Goal: Task Accomplishment & Management: Complete application form

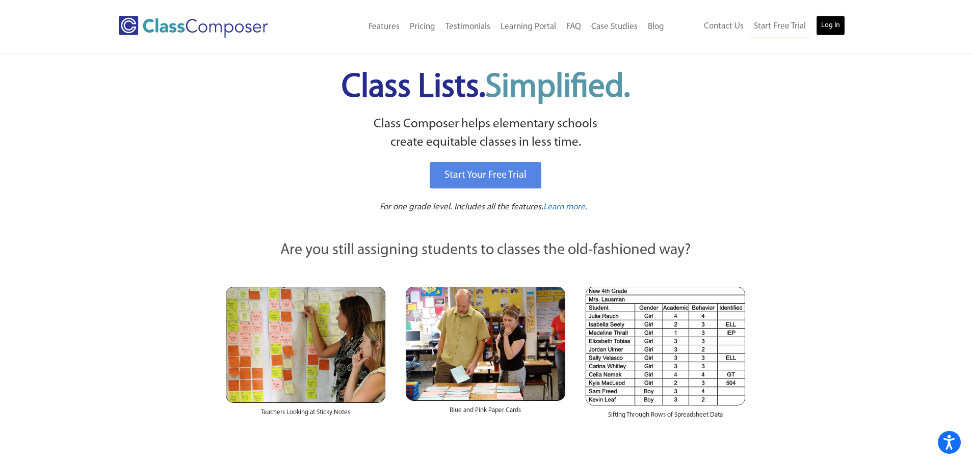
click at [821, 25] on link "Log In" at bounding box center [830, 25] width 29 height 20
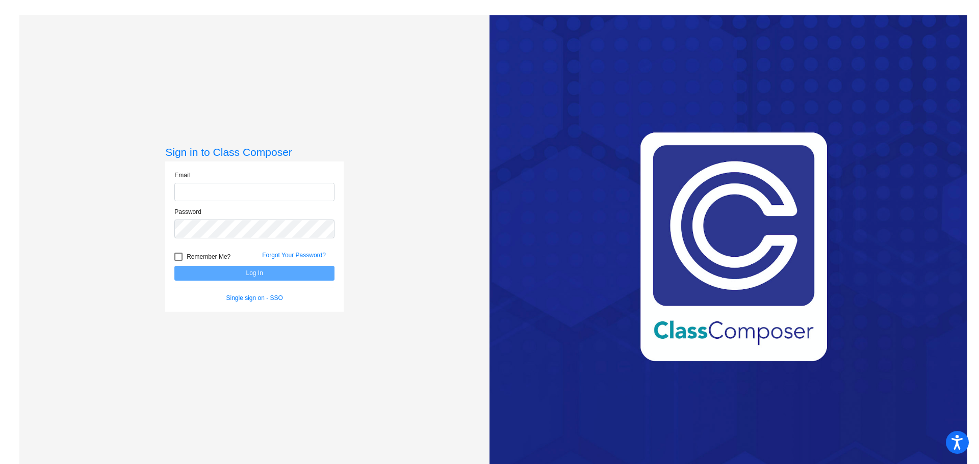
type input "[PERSON_NAME][EMAIL_ADDRESS][PERSON_NAME][DOMAIN_NAME]"
click at [208, 273] on button "Log In" at bounding box center [254, 273] width 160 height 15
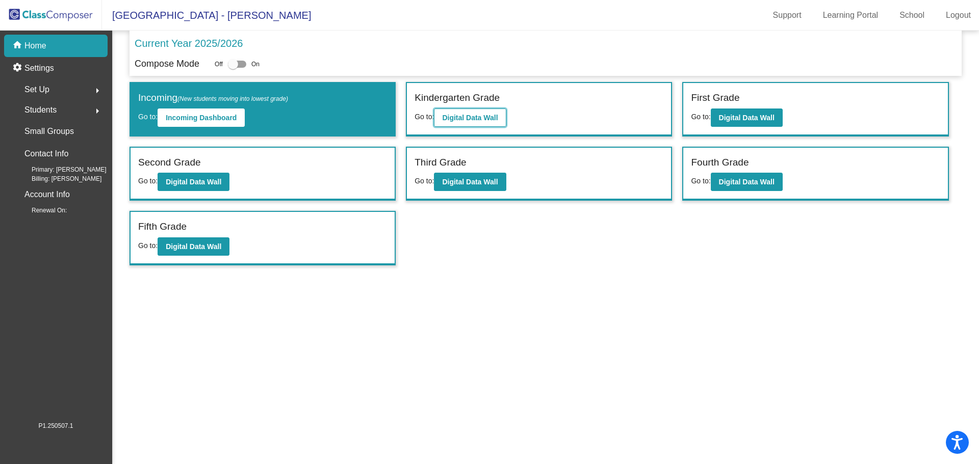
click at [482, 123] on button "Digital Data Wall" at bounding box center [470, 118] width 72 height 18
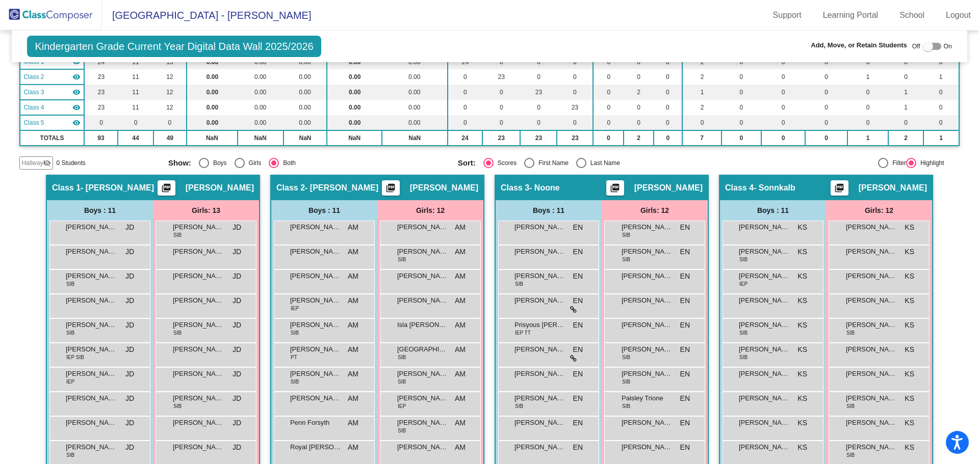
scroll to position [153, 0]
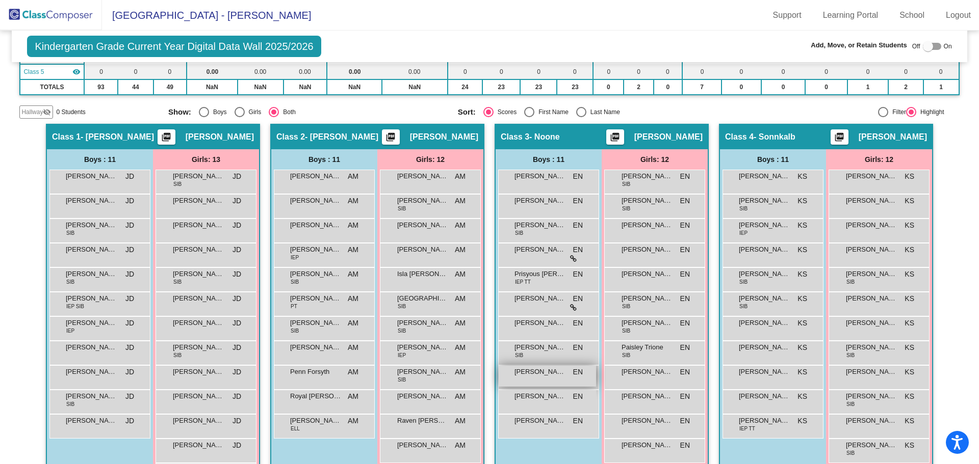
click at [557, 376] on span "Roman Pezzotti" at bounding box center [539, 372] width 51 height 10
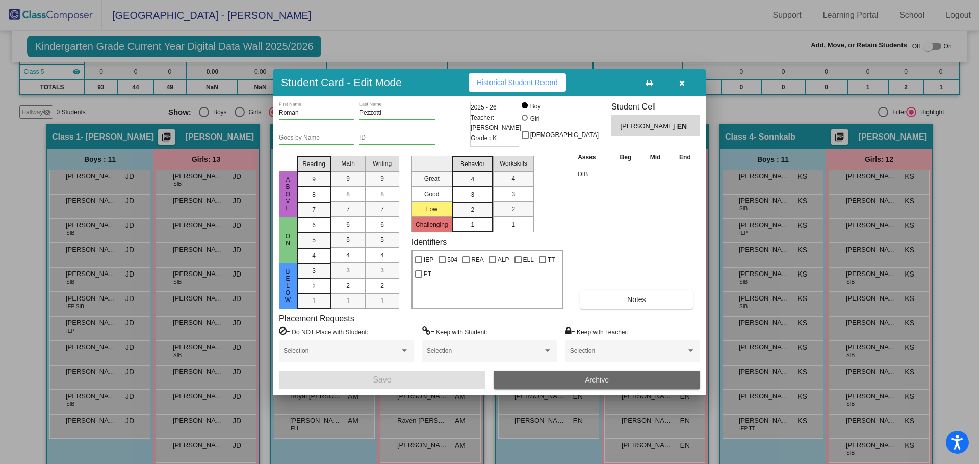
click at [565, 381] on button "Archive" at bounding box center [596, 380] width 206 height 18
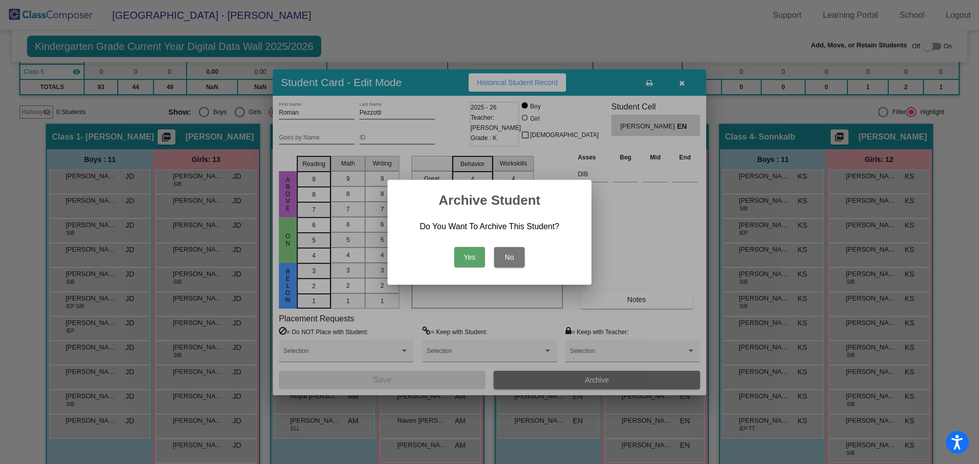
click at [465, 256] on button "Yes" at bounding box center [469, 257] width 31 height 20
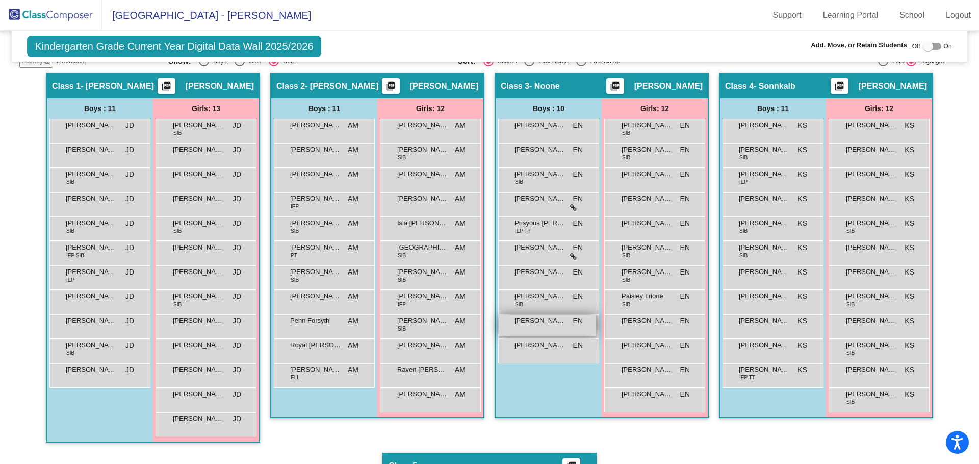
scroll to position [0, 0]
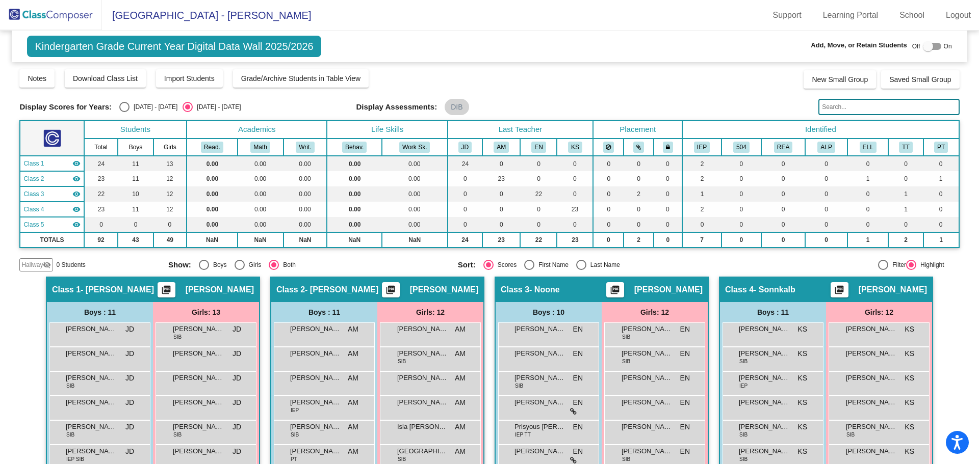
click at [850, 110] on input "text" at bounding box center [888, 107] width 141 height 16
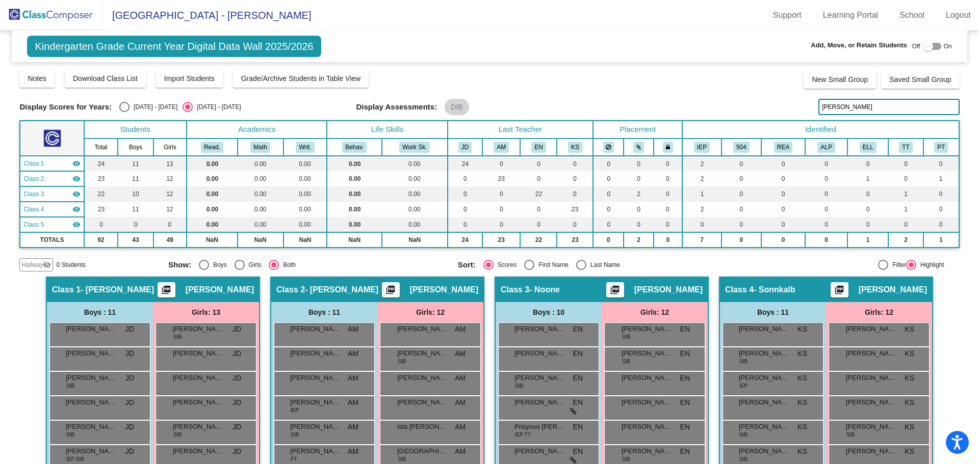
click at [859, 110] on input "sebastian" at bounding box center [888, 107] width 141 height 16
drag, startPoint x: 859, startPoint y: 109, endPoint x: 790, endPoint y: 110, distance: 69.3
click at [790, 110] on div "Display Scores for Years: 2024 - 2025 2025 - 2026 Display Assessments: DIB seba…" at bounding box center [488, 107] width 939 height 16
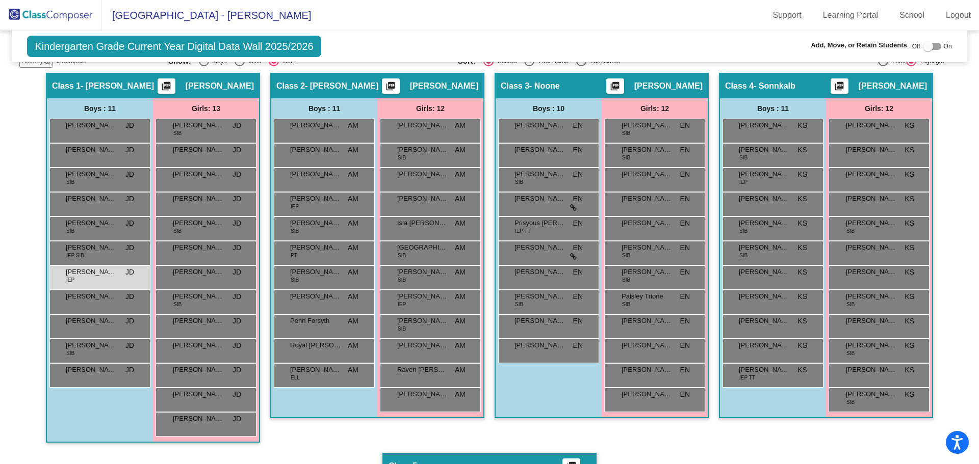
scroll to position [255, 0]
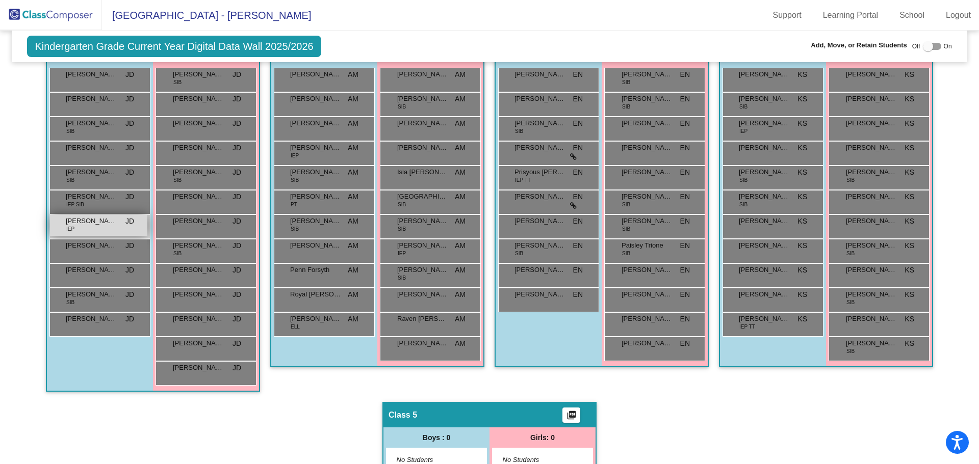
click at [91, 230] on div "Honor Johnson IEP JD lock do_not_disturb_alt" at bounding box center [98, 225] width 97 height 21
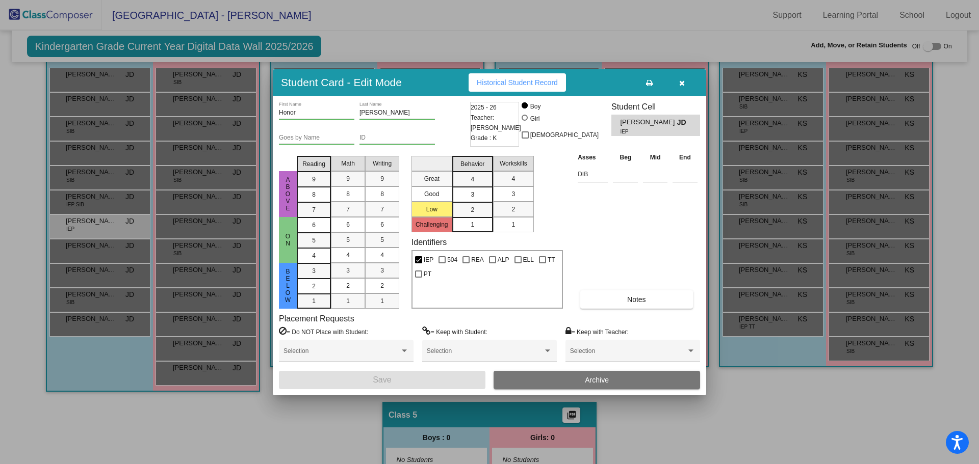
click at [595, 384] on span "Archive" at bounding box center [597, 380] width 24 height 8
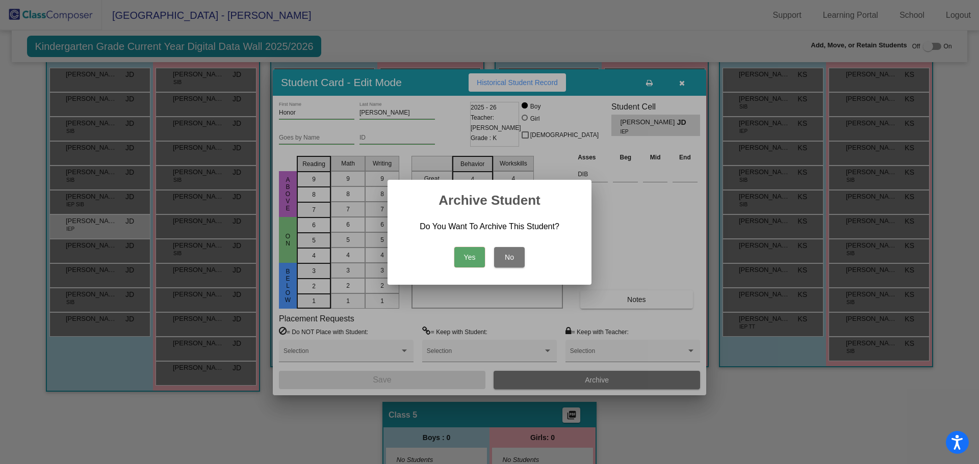
click at [515, 255] on button "No" at bounding box center [509, 257] width 31 height 20
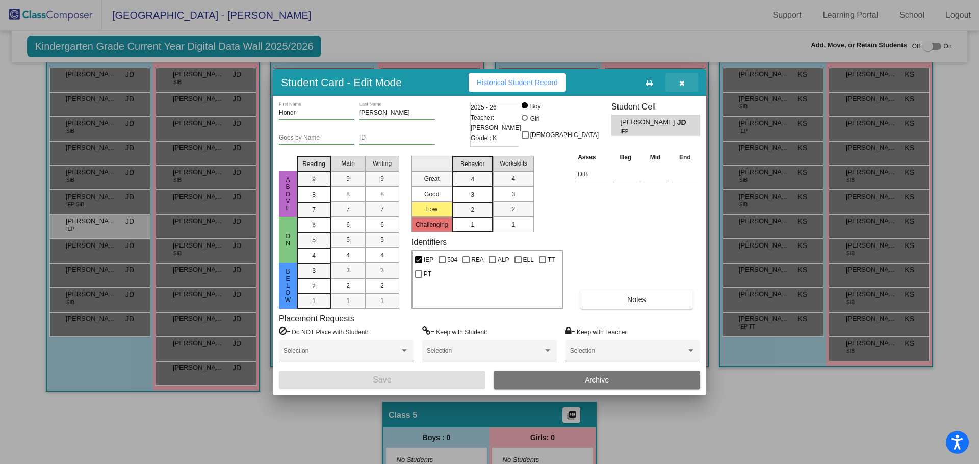
click at [677, 85] on button "button" at bounding box center [681, 82] width 33 height 18
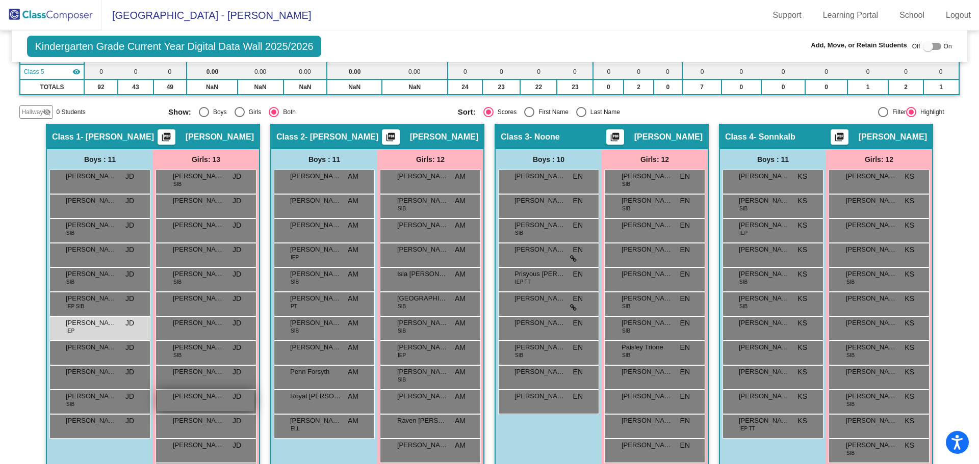
scroll to position [204, 0]
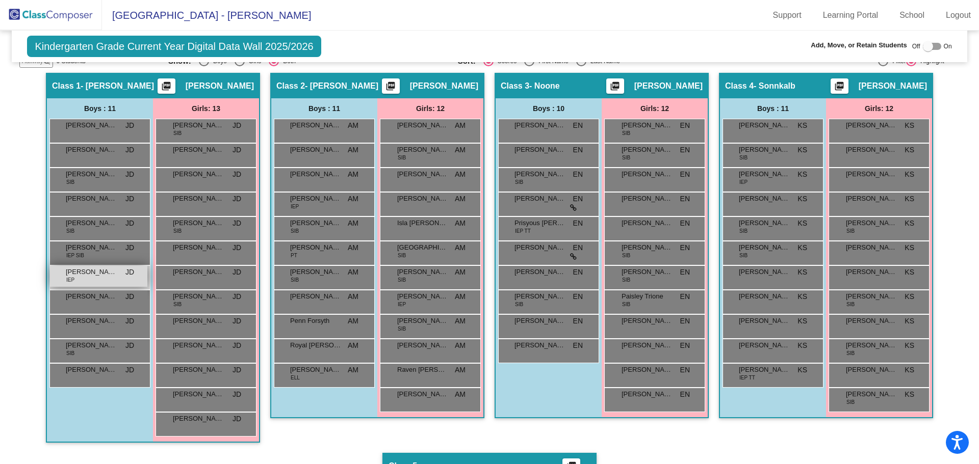
click at [80, 277] on span "Honor Johnson" at bounding box center [91, 272] width 51 height 10
click at [126, 282] on div "Honor Johnson IEP JD lock do_not_disturb_alt" at bounding box center [98, 276] width 97 height 21
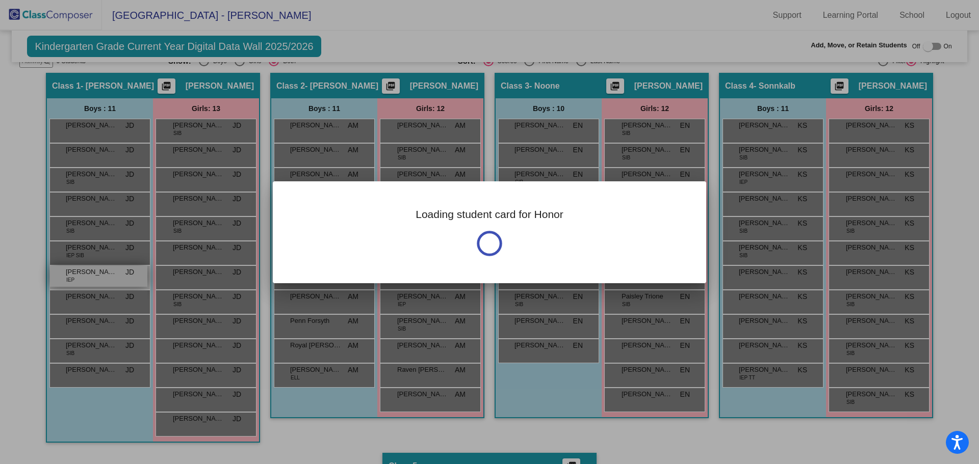
click at [126, 282] on div at bounding box center [489, 232] width 979 height 464
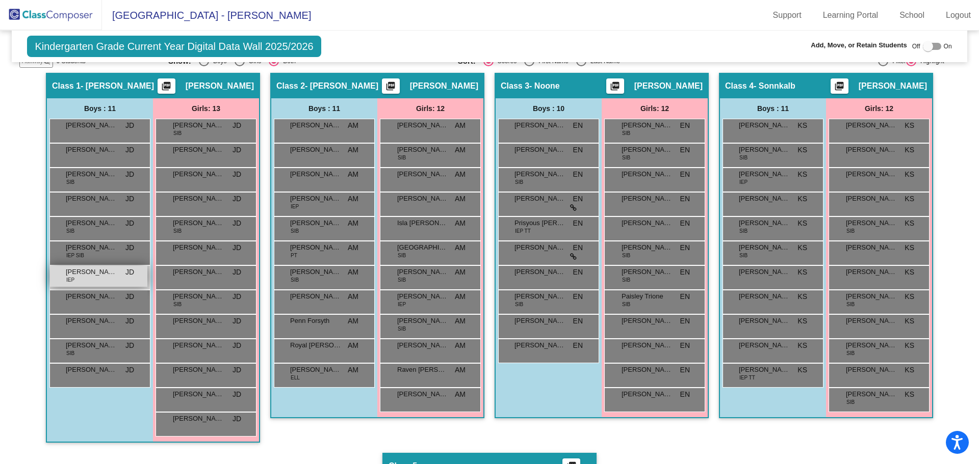
click at [126, 282] on div "Honor Johnson IEP JD lock do_not_disturb_alt" at bounding box center [98, 276] width 97 height 21
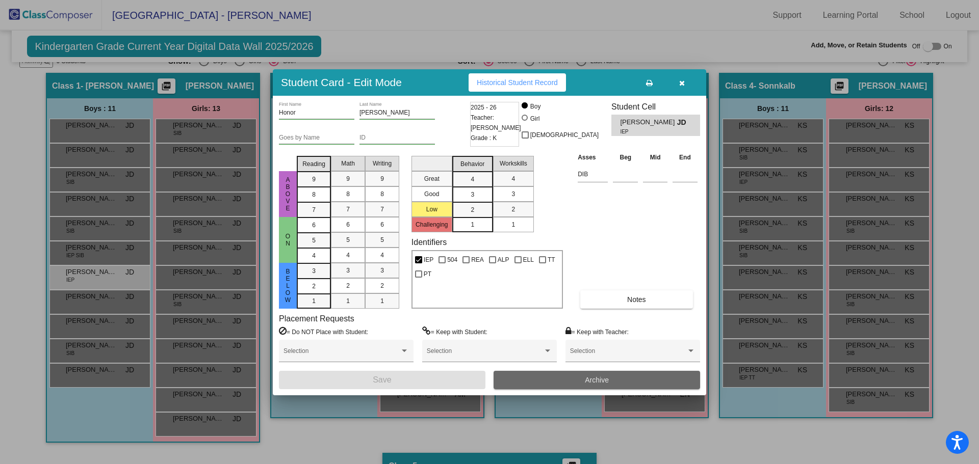
click at [592, 382] on span "Archive" at bounding box center [597, 380] width 24 height 8
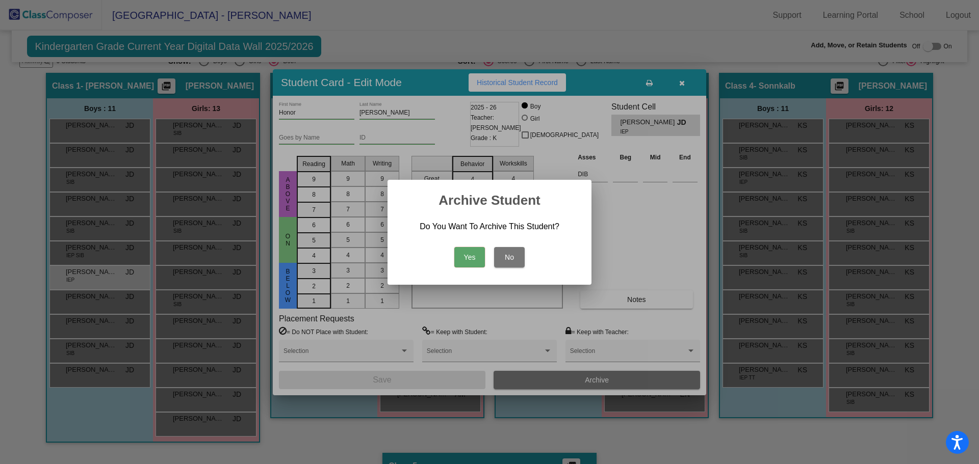
click at [465, 259] on button "Yes" at bounding box center [469, 257] width 31 height 20
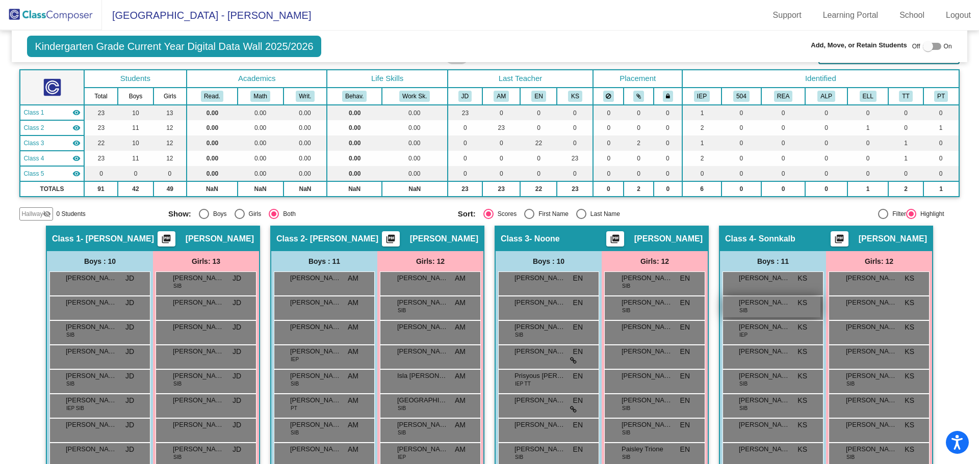
scroll to position [0, 0]
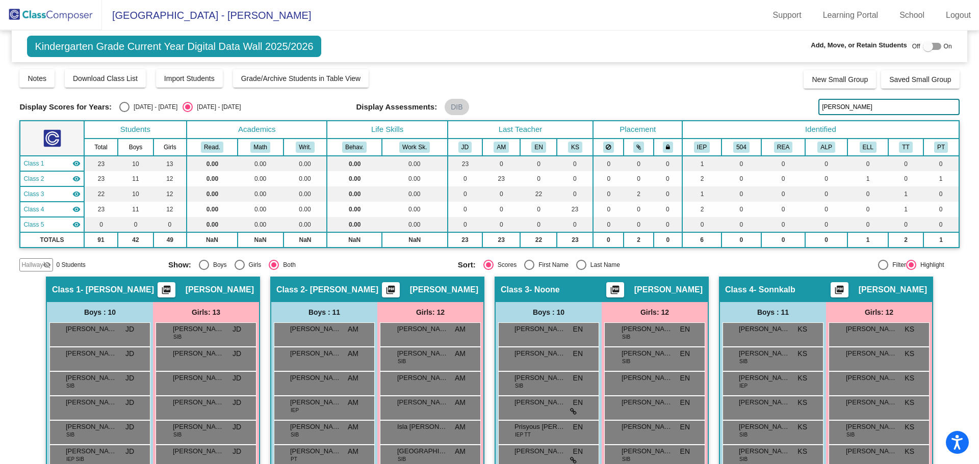
drag, startPoint x: 848, startPoint y: 109, endPoint x: 789, endPoint y: 110, distance: 58.6
click at [789, 110] on div "Display Scores for Years: 2024 - 2025 2025 - 2026 Display Assessments: DIB john…" at bounding box center [488, 107] width 939 height 16
type input "dudley"
click at [35, 265] on span "Hallway" at bounding box center [31, 264] width 21 height 9
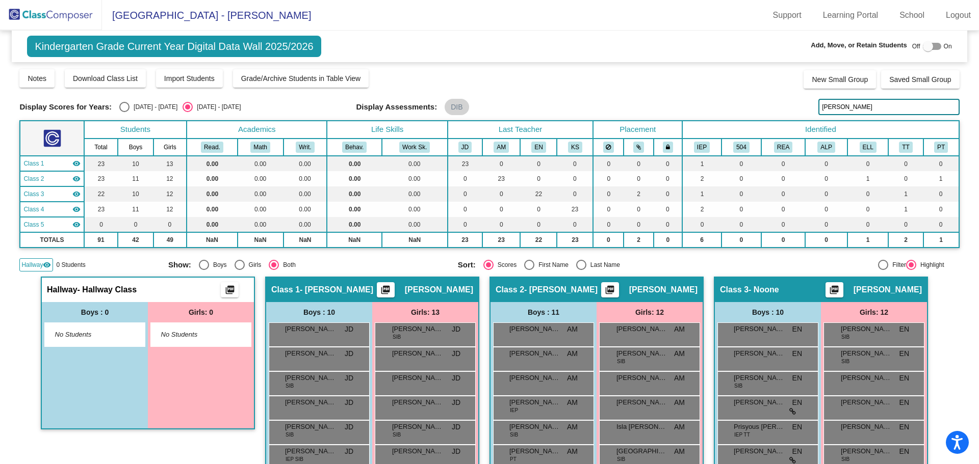
click at [165, 334] on span "No Students" at bounding box center [193, 335] width 64 height 10
click at [112, 292] on span "- Hallway Class" at bounding box center [107, 290] width 60 height 10
click at [932, 46] on div at bounding box center [932, 46] width 18 height 7
checkbox input "true"
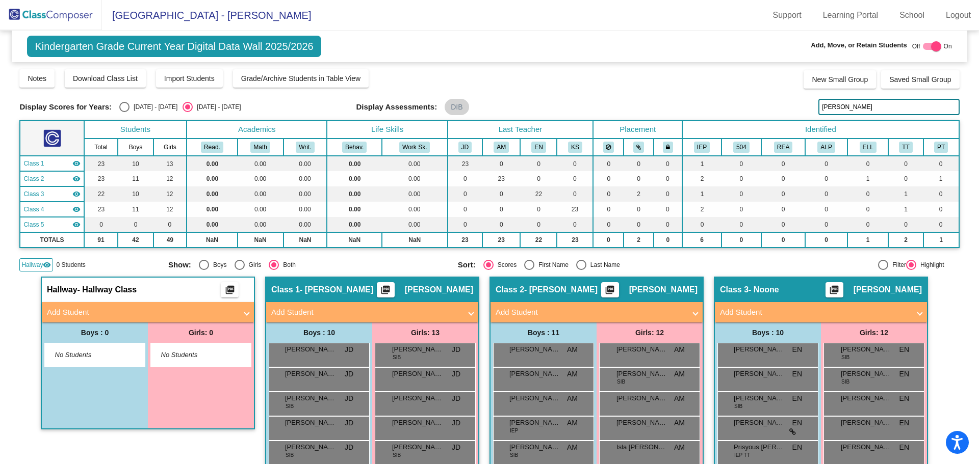
click at [69, 314] on mat-panel-title "Add Student" at bounding box center [142, 313] width 190 height 12
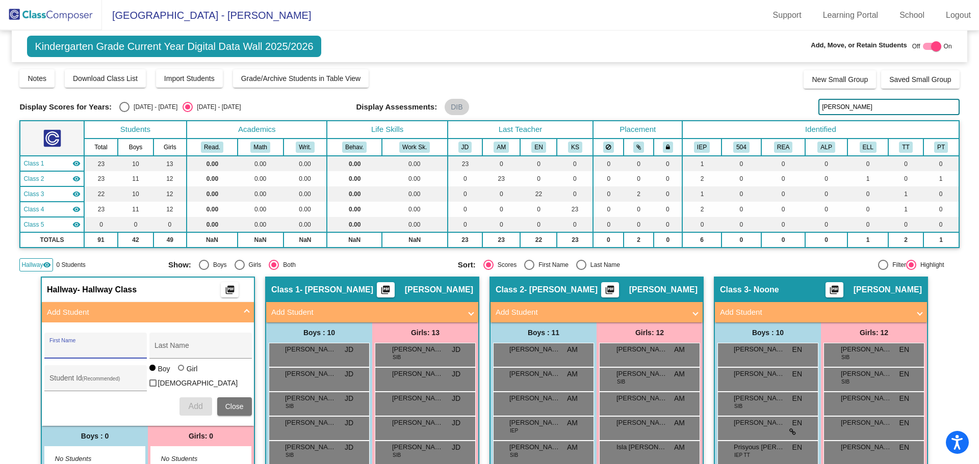
click at [91, 347] on input "First Name" at bounding box center [95, 350] width 92 height 8
type input "Olivia"
type input "Dudley"
click at [186, 372] on div "Girl" at bounding box center [192, 369] width 12 height 10
click at [182, 373] on input "Girl" at bounding box center [181, 373] width 1 height 1
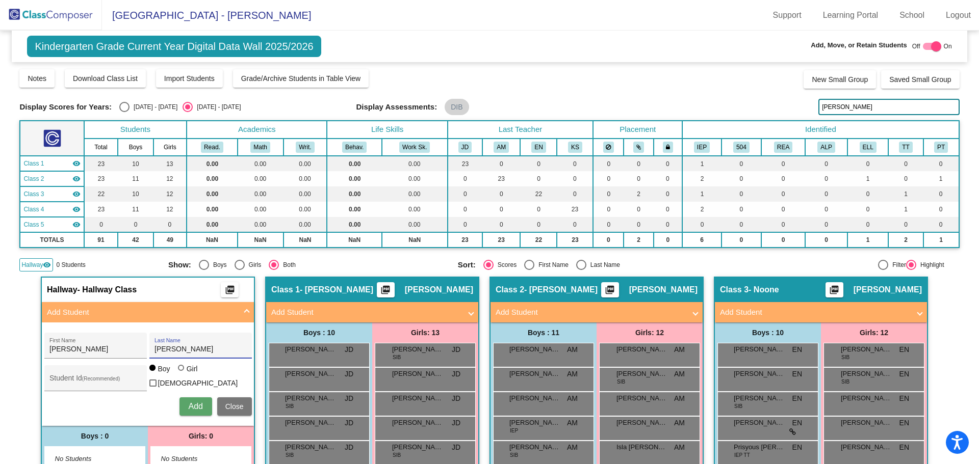
radio input "true"
click at [195, 406] on span "Add" at bounding box center [195, 406] width 14 height 9
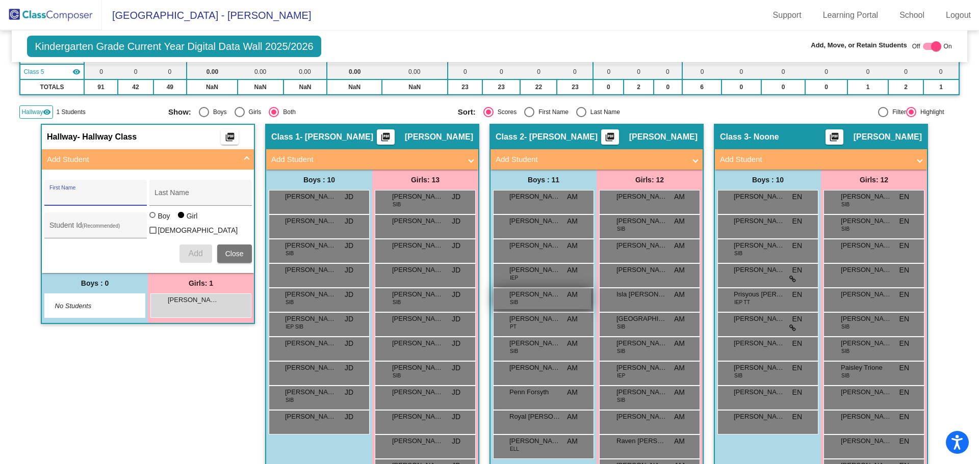
scroll to position [204, 0]
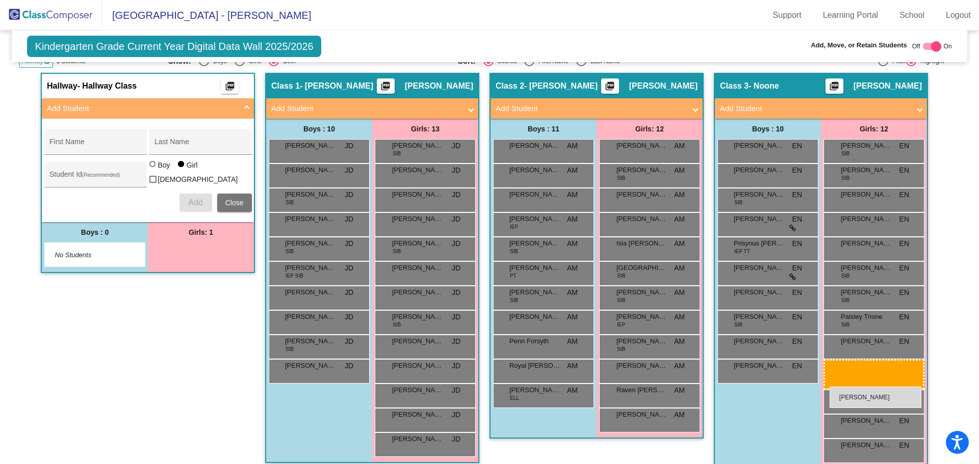
drag, startPoint x: 191, startPoint y: 246, endPoint x: 829, endPoint y: 387, distance: 654.0
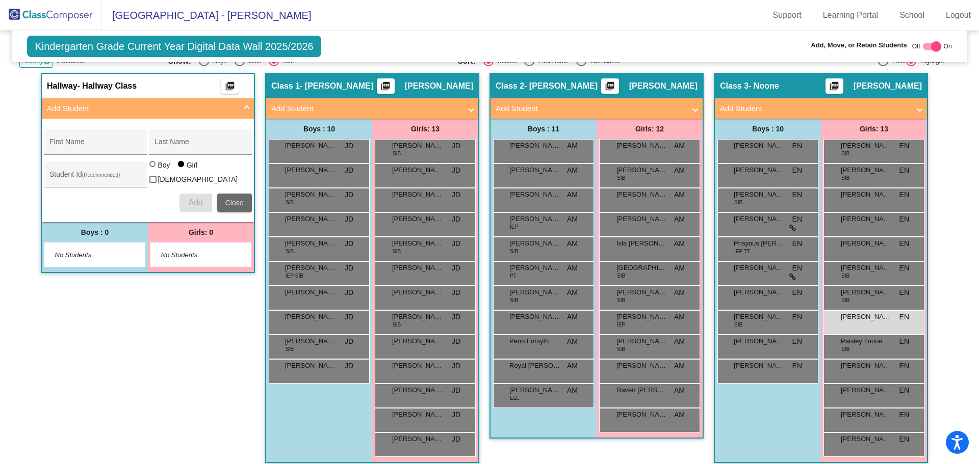
click at [225, 201] on span "Close" at bounding box center [234, 203] width 18 height 8
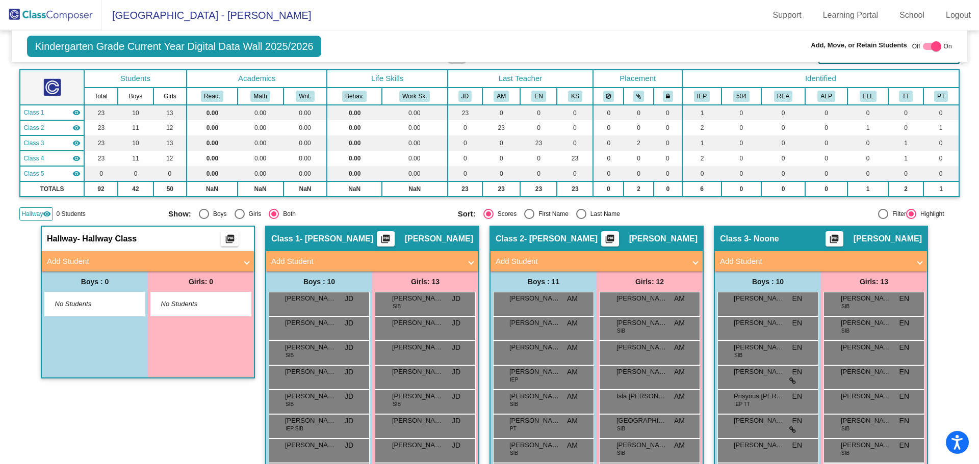
scroll to position [0, 0]
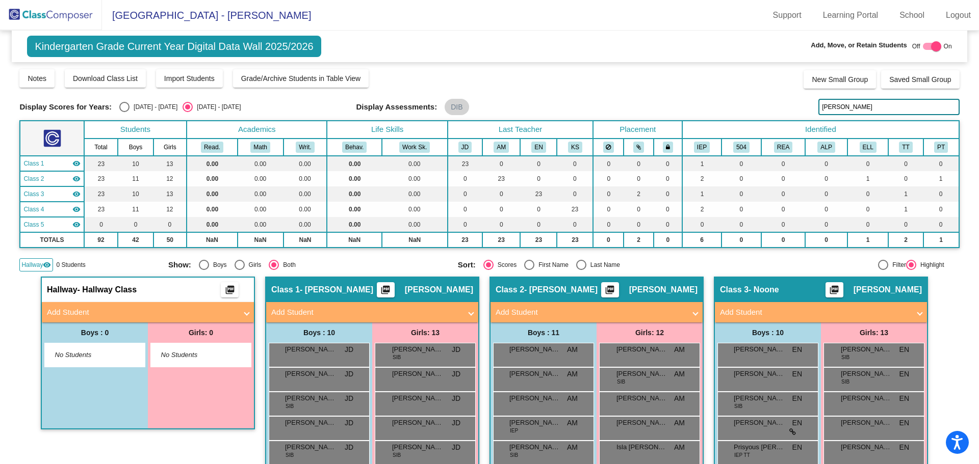
click at [492, 89] on div "Notes Download Class List Import Students Grade/Archive Students in Table View …" at bounding box center [488, 78] width 939 height 20
click at [30, 15] on img at bounding box center [51, 15] width 102 height 30
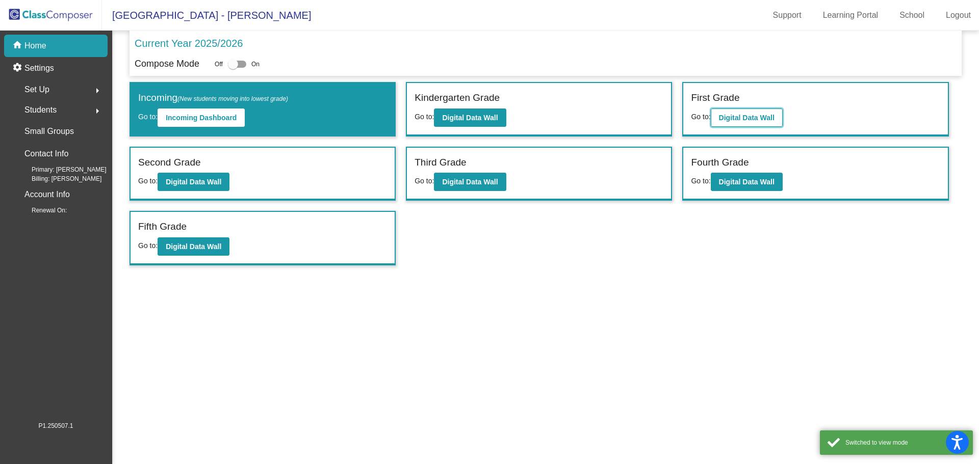
click at [748, 118] on b "Digital Data Wall" at bounding box center [747, 118] width 56 height 8
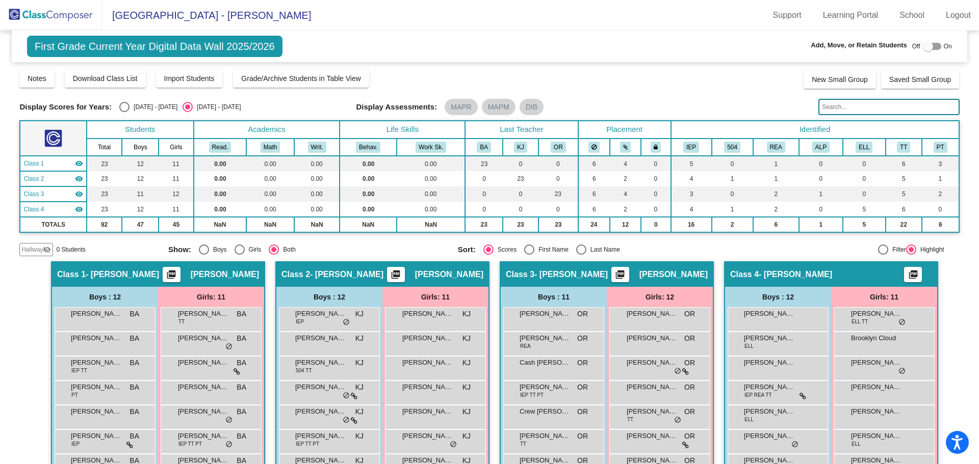
click at [835, 106] on input "text" at bounding box center [888, 107] width 141 height 16
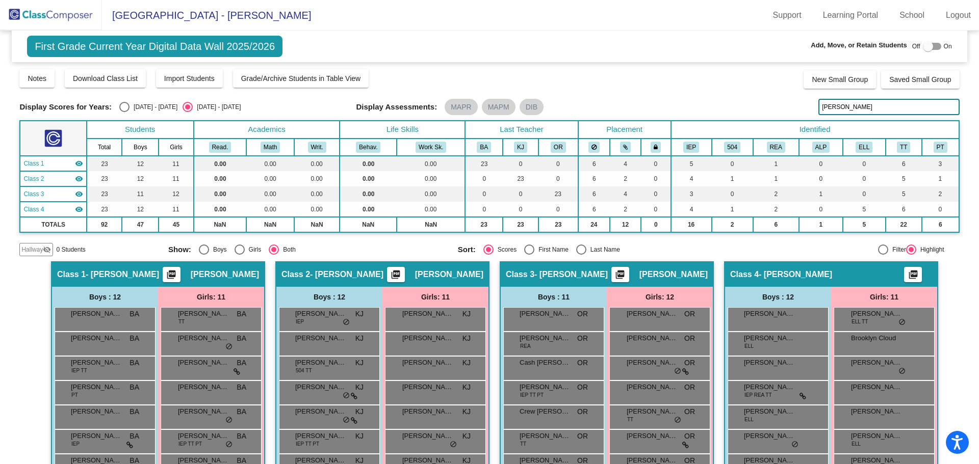
drag, startPoint x: 830, startPoint y: 106, endPoint x: 739, endPoint y: 107, distance: 90.7
click at [739, 107] on div "Display Scores for Years: 2024 - 2025 2025 - 2026 Display Assessments: MAPR MAP…" at bounding box center [488, 107] width 939 height 16
type input "riley"
click at [35, 247] on span "Hallway" at bounding box center [31, 249] width 21 height 9
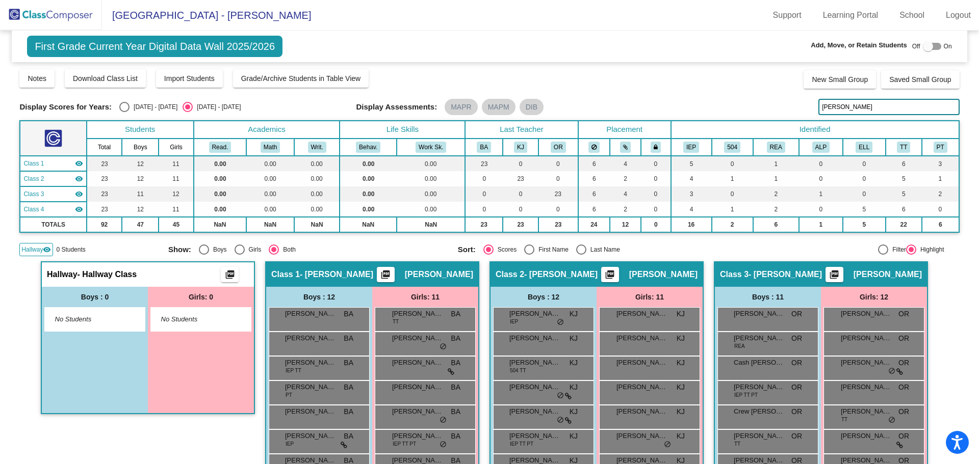
click at [933, 46] on div at bounding box center [932, 46] width 18 height 7
checkbox input "true"
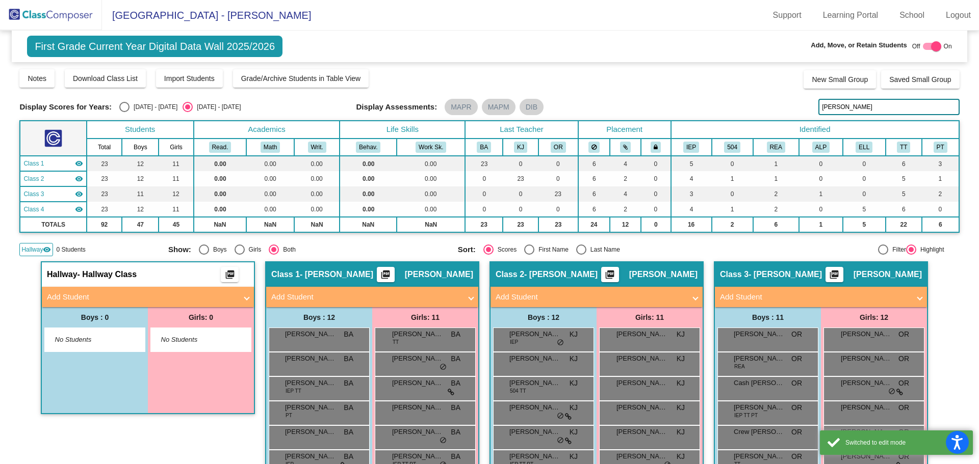
click at [86, 298] on mat-panel-title "Add Student" at bounding box center [142, 298] width 190 height 12
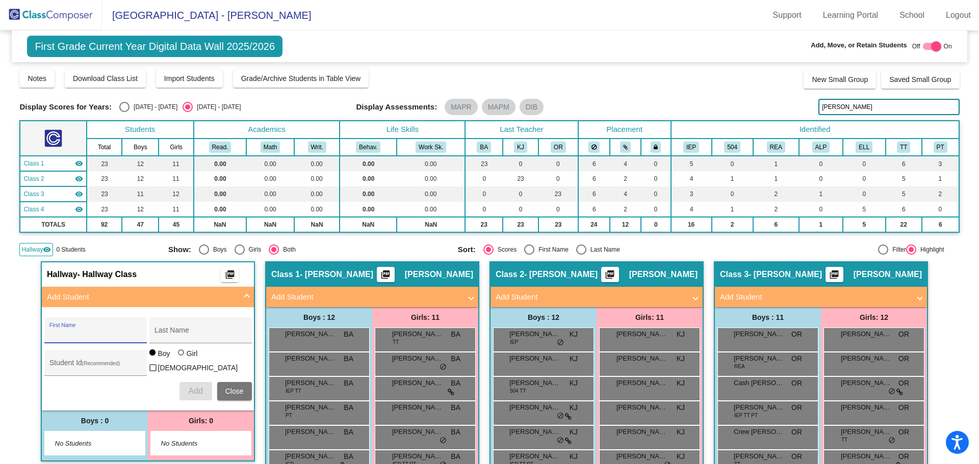
click at [73, 332] on input "First Name" at bounding box center [95, 334] width 92 height 8
type input "Riley"
type input "Silva"
click at [189, 388] on span "Add" at bounding box center [195, 391] width 14 height 9
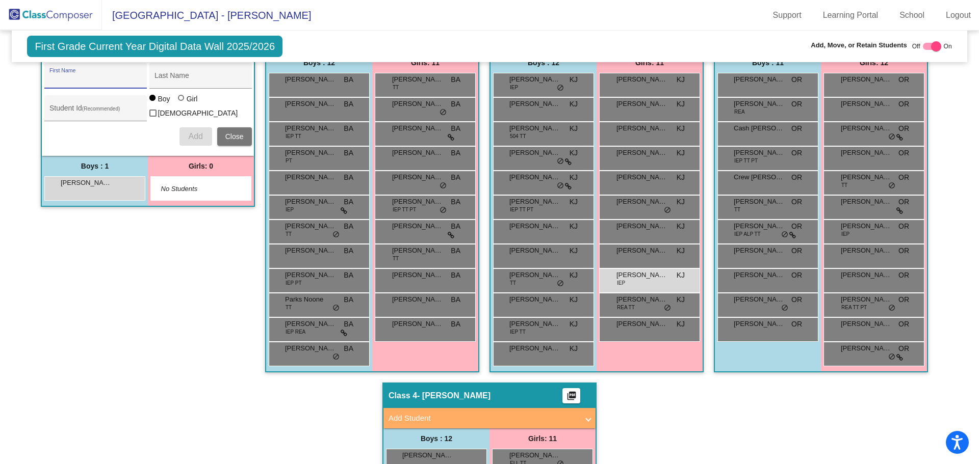
scroll to position [204, 0]
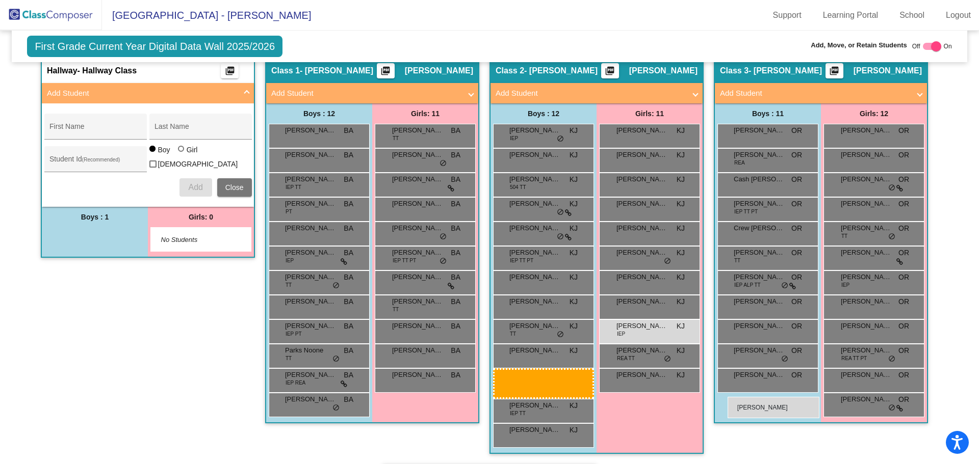
drag, startPoint x: 99, startPoint y: 242, endPoint x: 727, endPoint y: 397, distance: 647.5
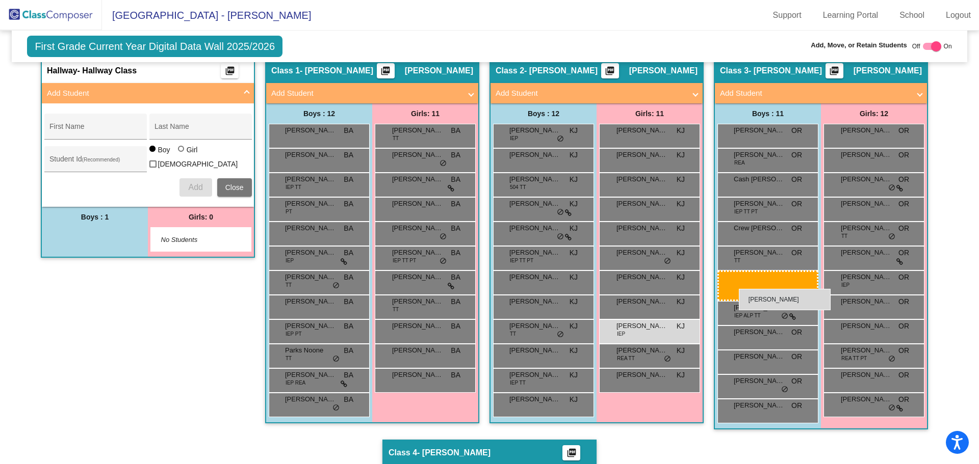
drag, startPoint x: 96, startPoint y: 238, endPoint x: 737, endPoint y: 289, distance: 643.3
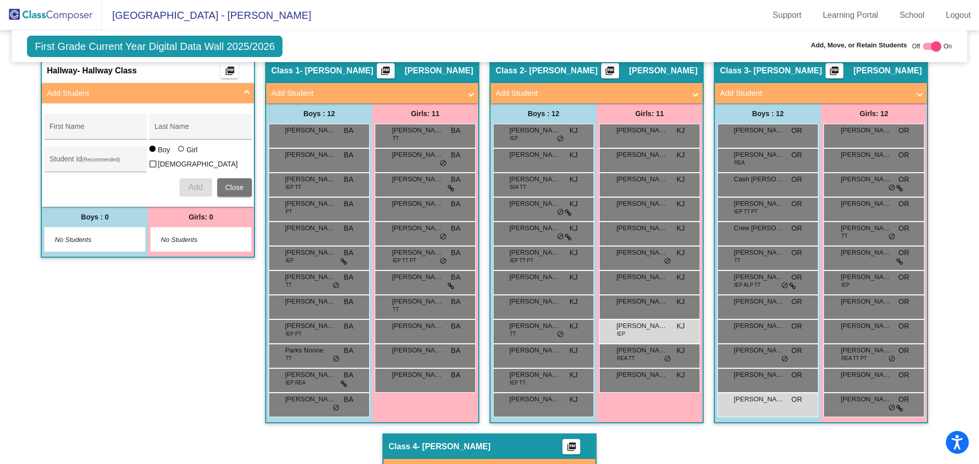
scroll to position [0, 0]
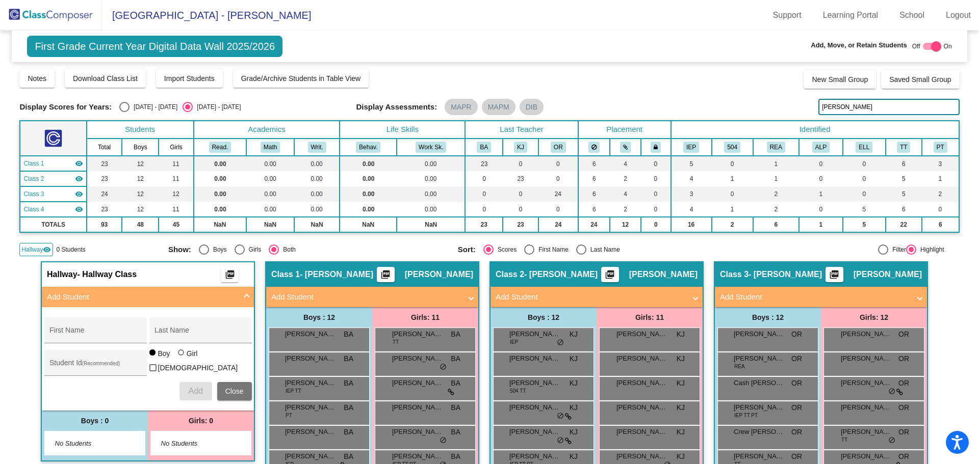
click at [47, 19] on img at bounding box center [51, 15] width 102 height 30
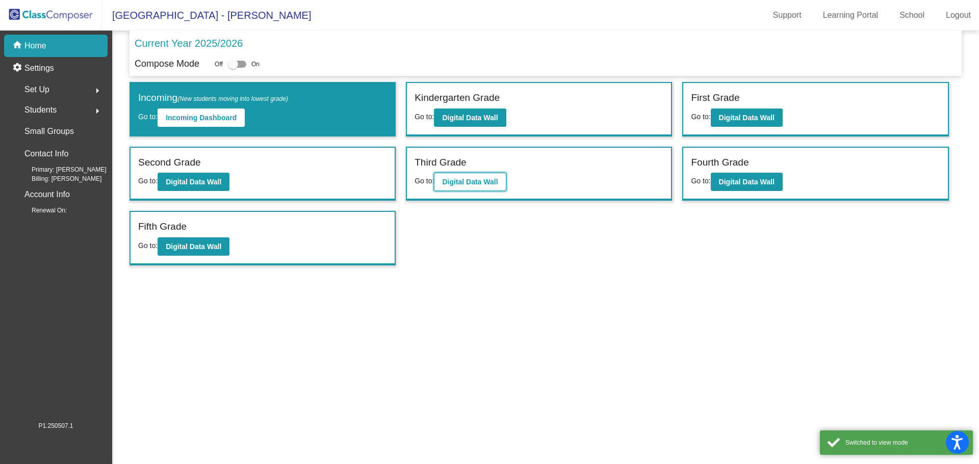
click at [474, 177] on button "Digital Data Wall" at bounding box center [470, 182] width 72 height 18
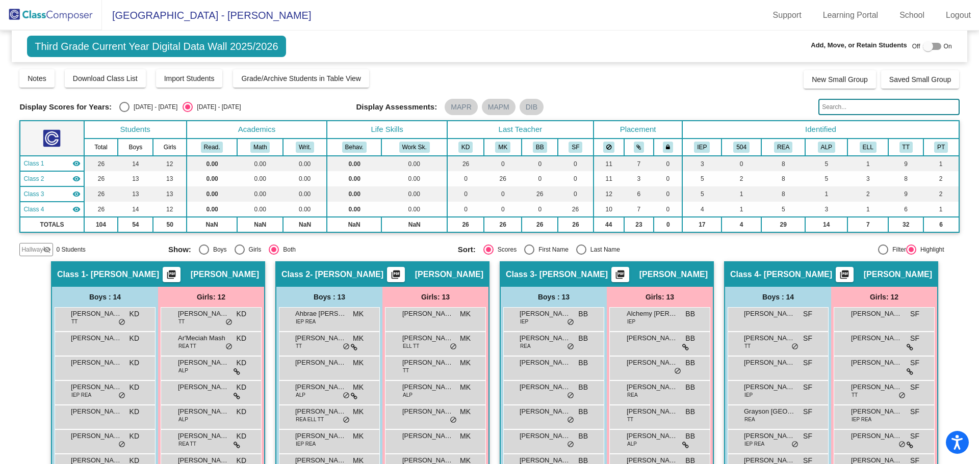
click at [846, 103] on input "text" at bounding box center [888, 107] width 141 height 16
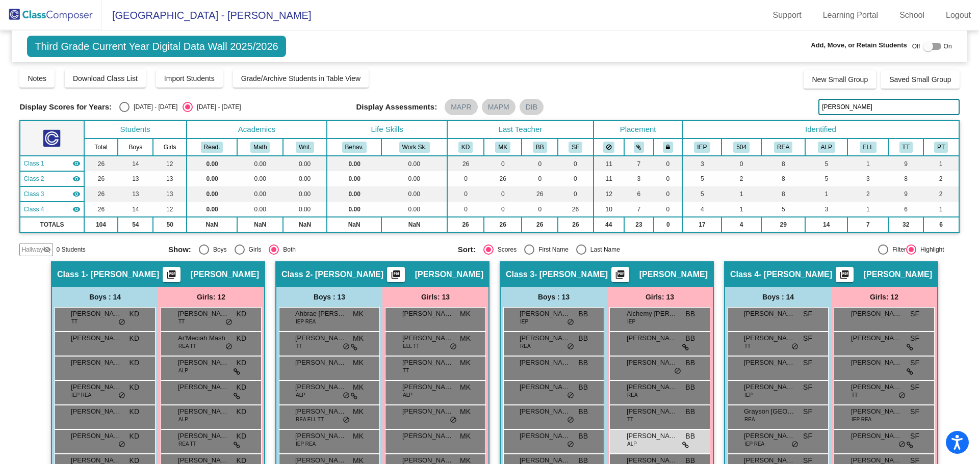
type input "silva"
click at [932, 44] on div at bounding box center [932, 46] width 18 height 7
checkbox input "true"
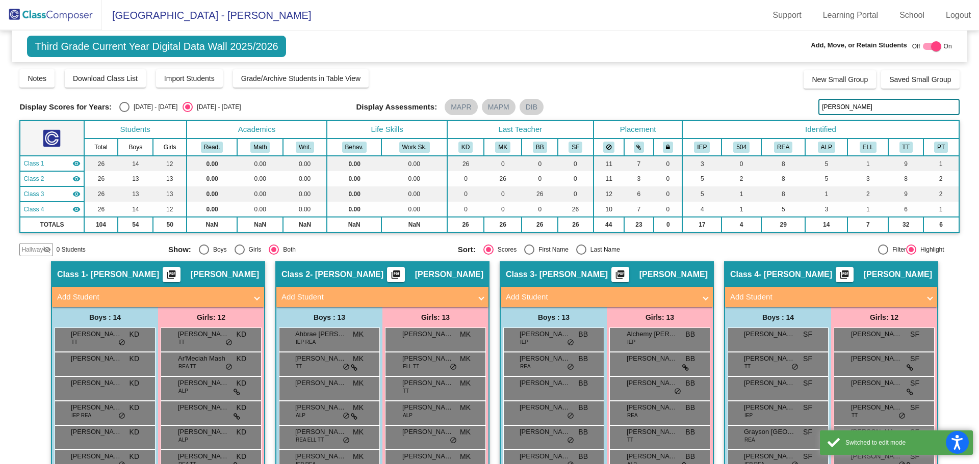
click at [22, 248] on span "Hallway" at bounding box center [31, 249] width 21 height 9
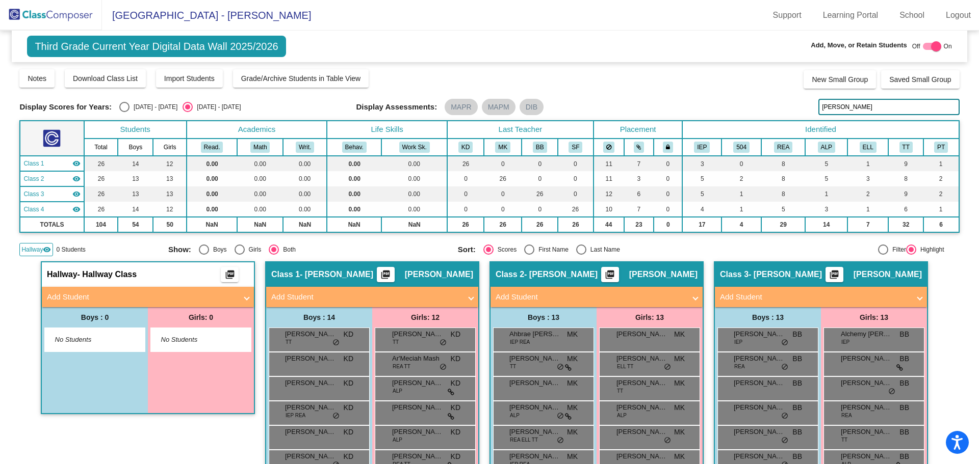
click at [94, 300] on mat-panel-title "Add Student" at bounding box center [142, 298] width 190 height 12
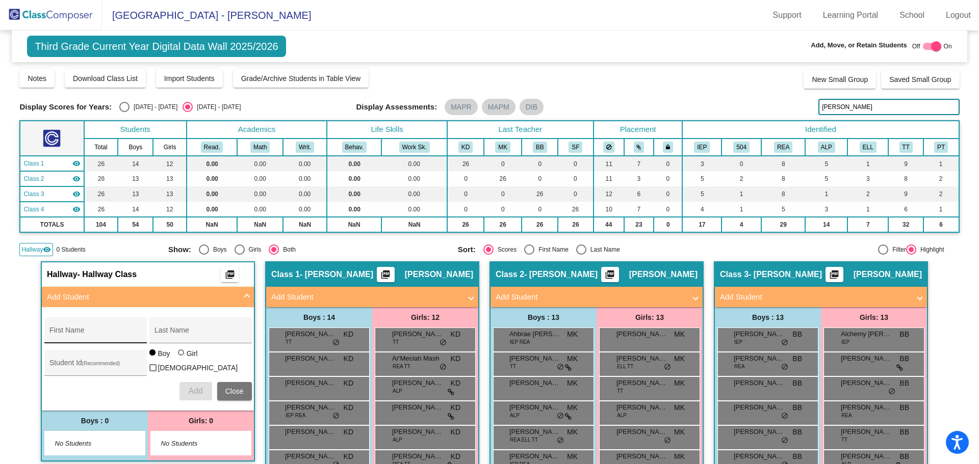
click at [110, 330] on div "First Name" at bounding box center [95, 333] width 92 height 21
type input "Mckinley"
type input "Silva"
click at [182, 358] on div at bounding box center [182, 354] width 8 height 8
click at [182, 358] on input "Girl" at bounding box center [181, 358] width 1 height 1
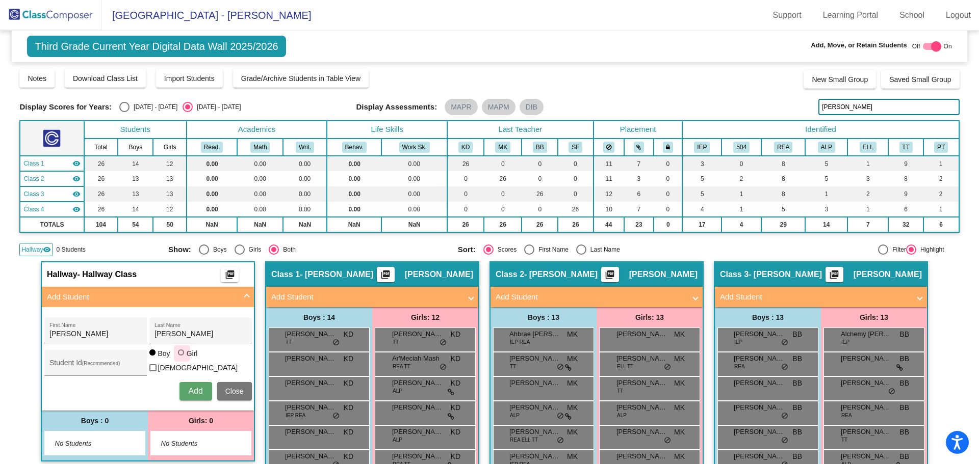
radio input "true"
click at [194, 387] on span "Add" at bounding box center [195, 391] width 14 height 9
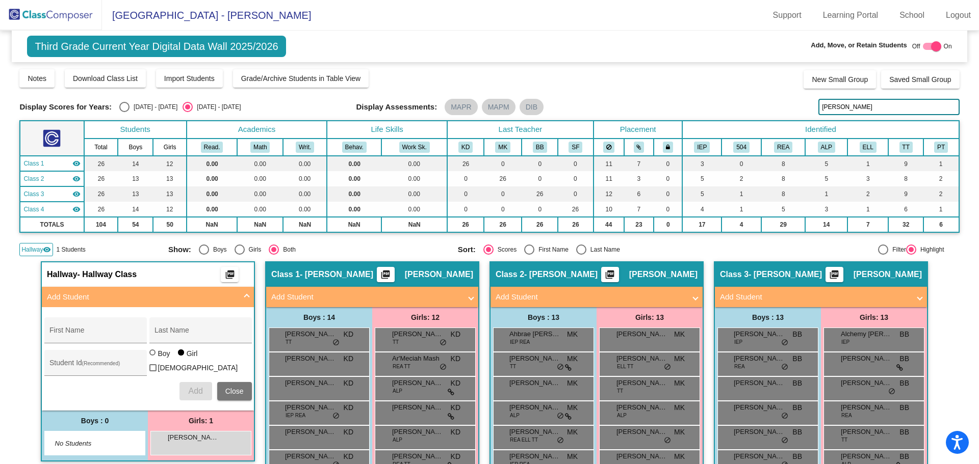
drag, startPoint x: 840, startPoint y: 109, endPoint x: 810, endPoint y: 109, distance: 29.6
click at [810, 109] on div "Display Scores for Years: 2024 - 2025 2025 - 2026 Display Assessments: MAPR MAP…" at bounding box center [488, 107] width 939 height 16
type input "rodriguez"
click at [738, 95] on div "Display Scores for Years: 2024 - 2025 2025 - 2026 Grade/Archive Students in Tab…" at bounding box center [488, 162] width 939 height 188
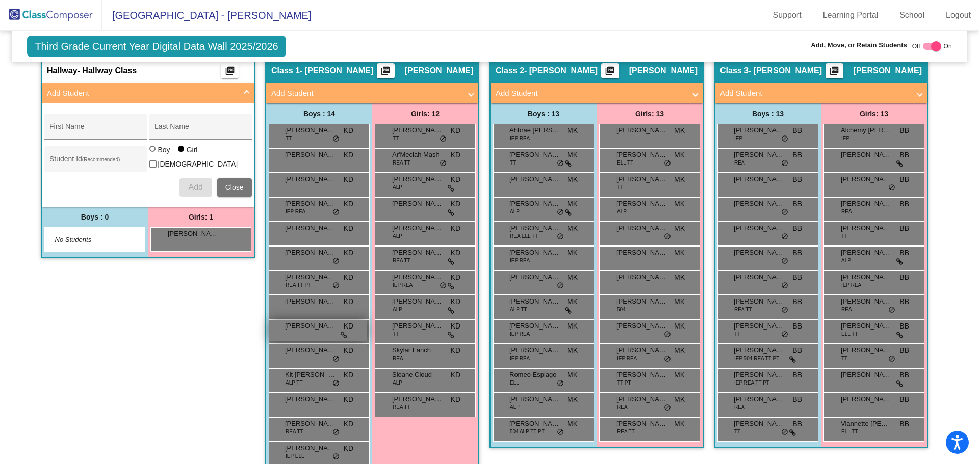
scroll to position [255, 0]
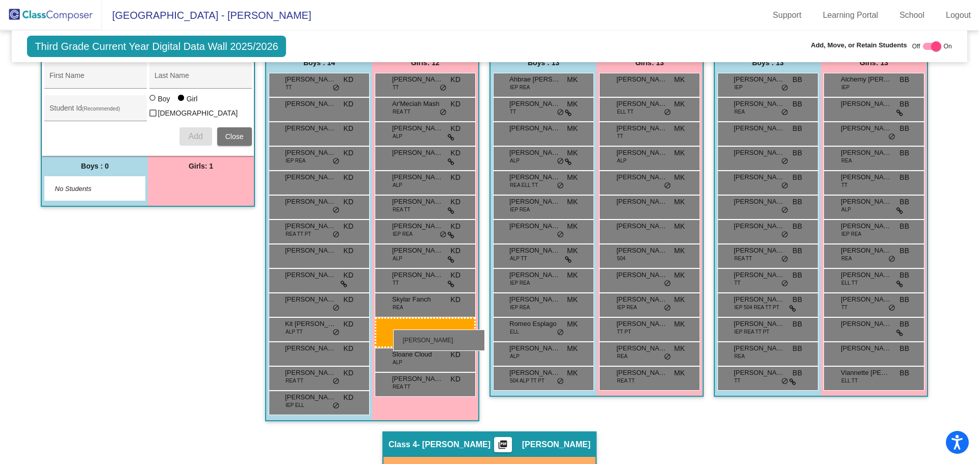
drag, startPoint x: 201, startPoint y: 185, endPoint x: 393, endPoint y: 330, distance: 240.5
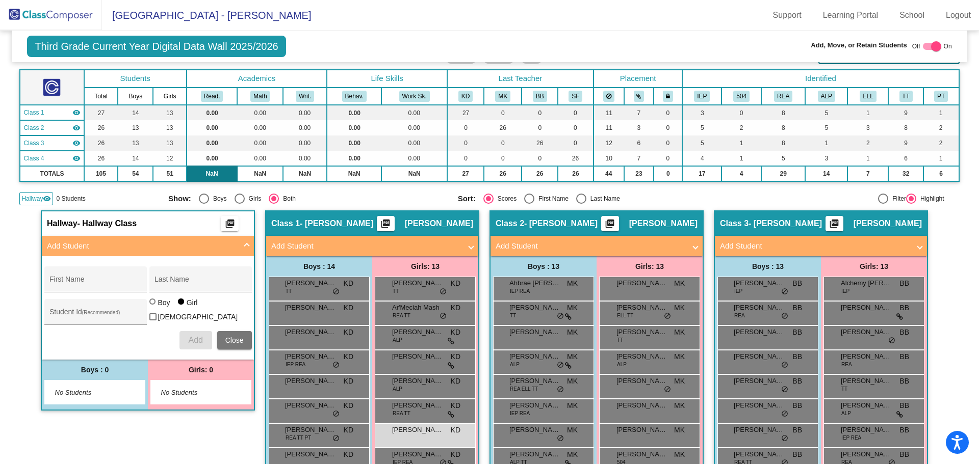
scroll to position [0, 0]
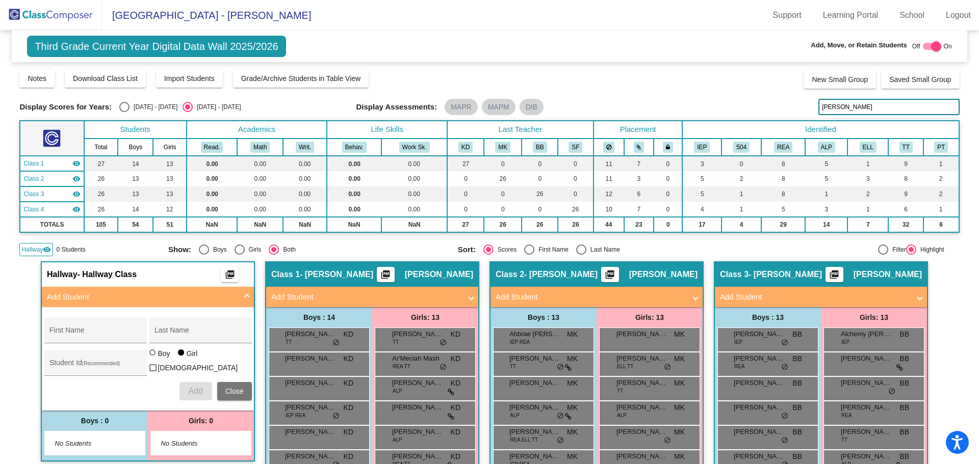
click at [39, 20] on img at bounding box center [51, 15] width 102 height 30
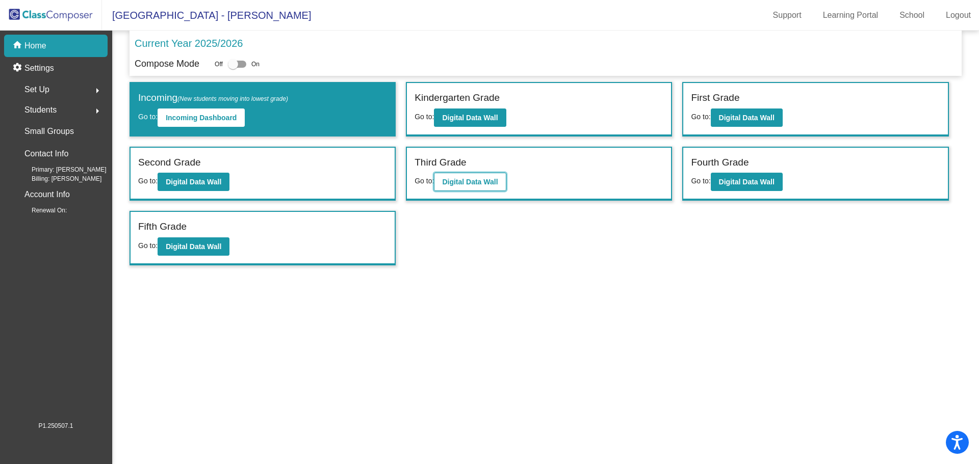
click at [469, 184] on b "Digital Data Wall" at bounding box center [470, 182] width 56 height 8
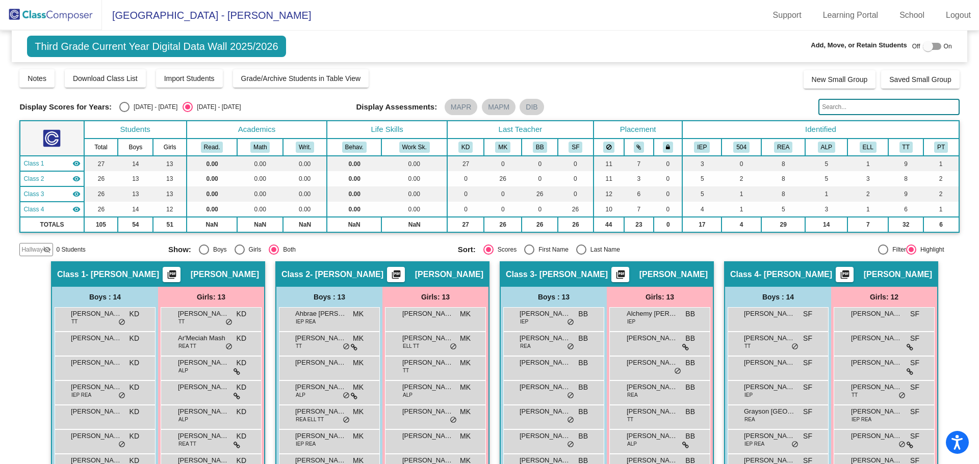
click at [29, 250] on span "Hallway" at bounding box center [31, 249] width 21 height 9
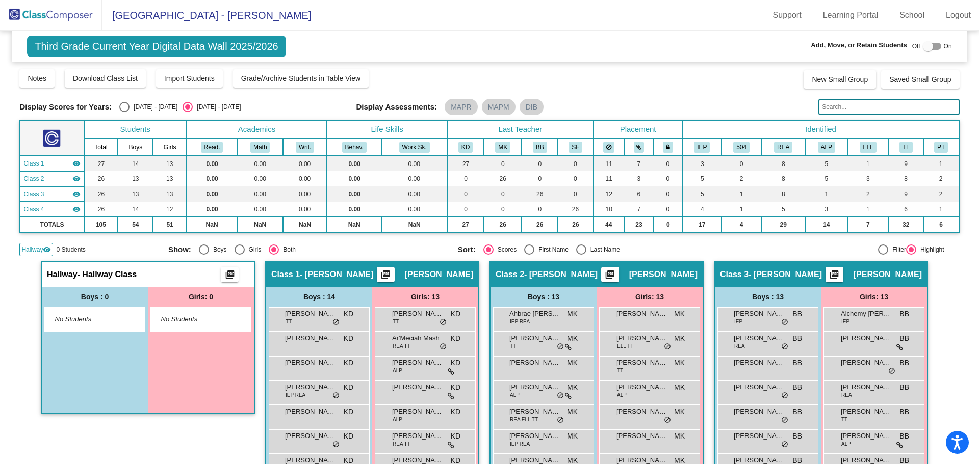
click at [935, 47] on div at bounding box center [932, 46] width 18 height 7
checkbox input "true"
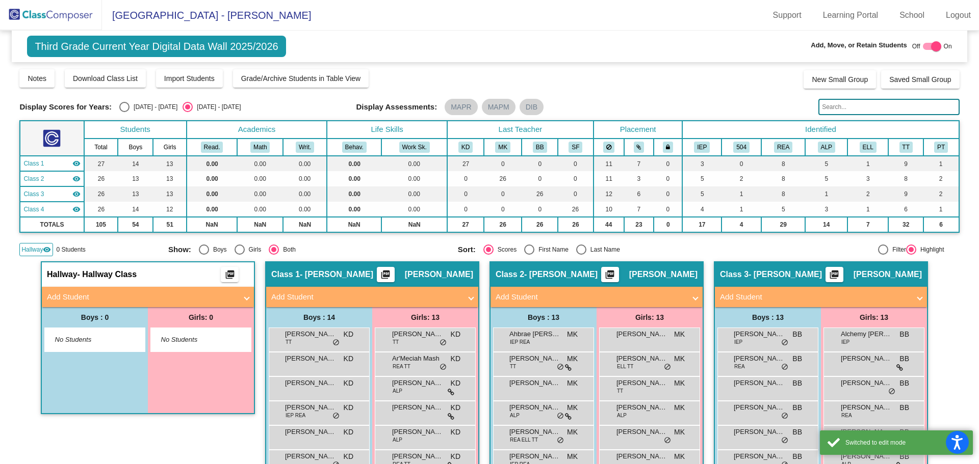
click at [72, 298] on mat-panel-title "Add Student" at bounding box center [142, 298] width 190 height 12
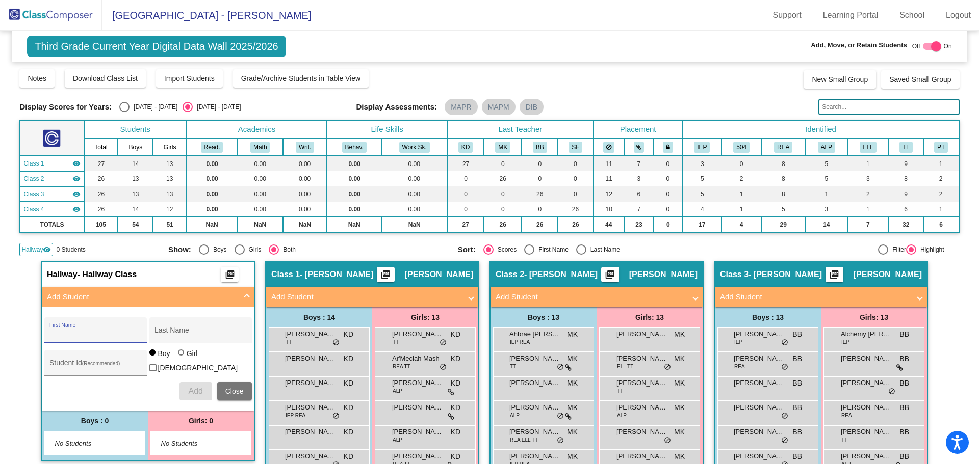
click at [90, 335] on input "First Name" at bounding box center [95, 334] width 92 height 8
type input "Jaxsyn"
type input "Thomas"
click at [195, 389] on span "Add" at bounding box center [195, 391] width 14 height 9
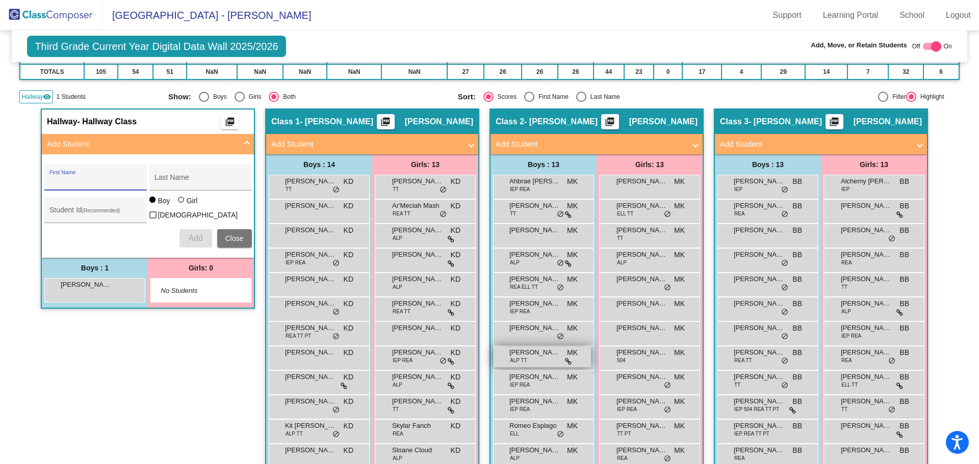
scroll to position [204, 0]
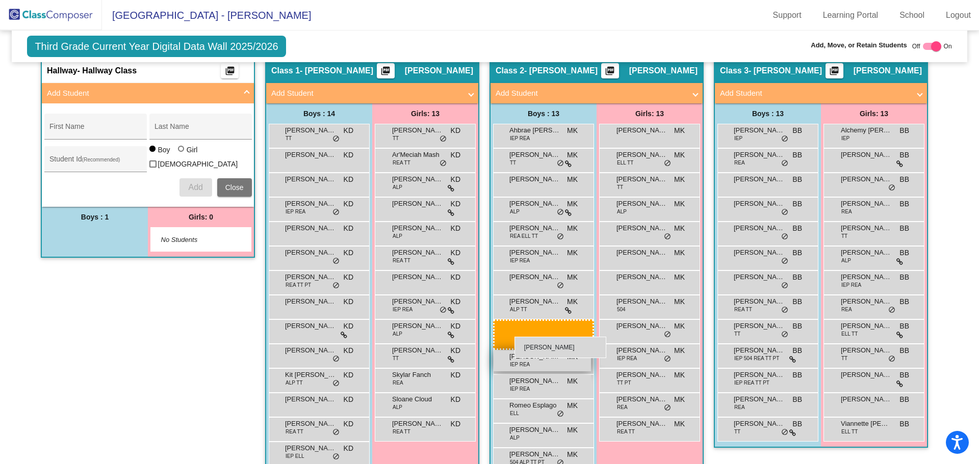
drag, startPoint x: 92, startPoint y: 234, endPoint x: 514, endPoint y: 333, distance: 433.5
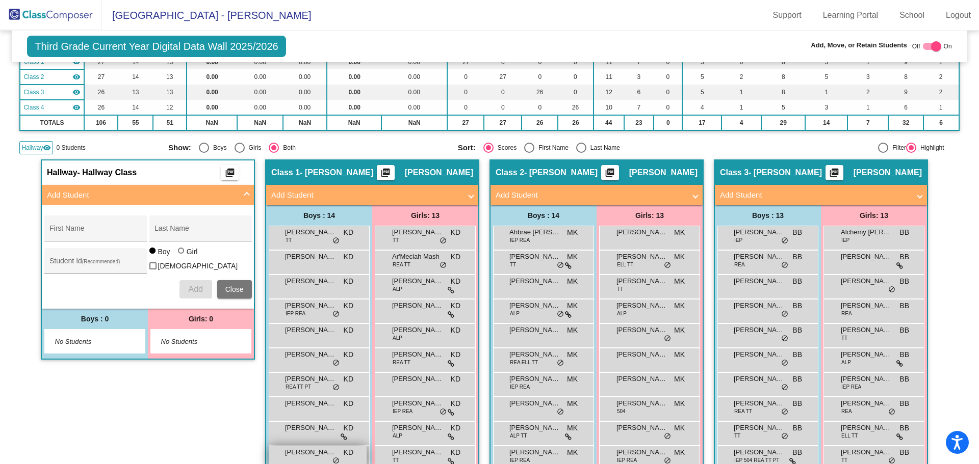
scroll to position [0, 0]
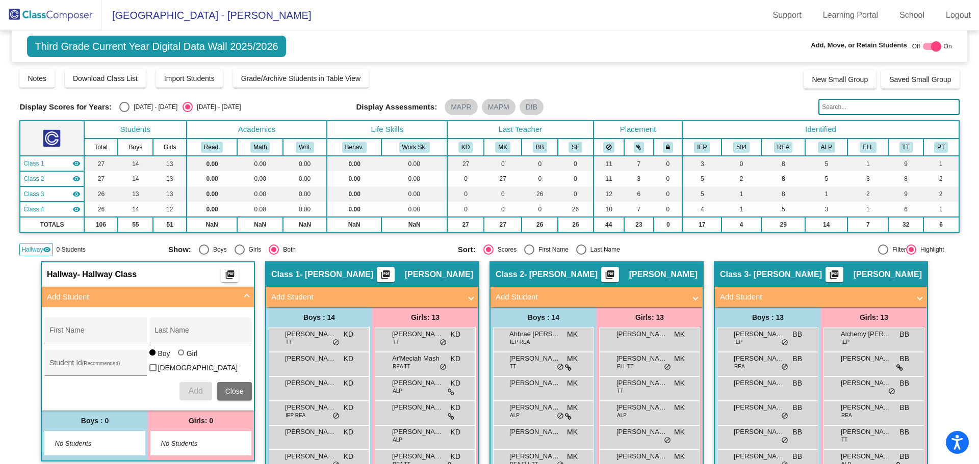
click at [29, 18] on img at bounding box center [51, 15] width 102 height 30
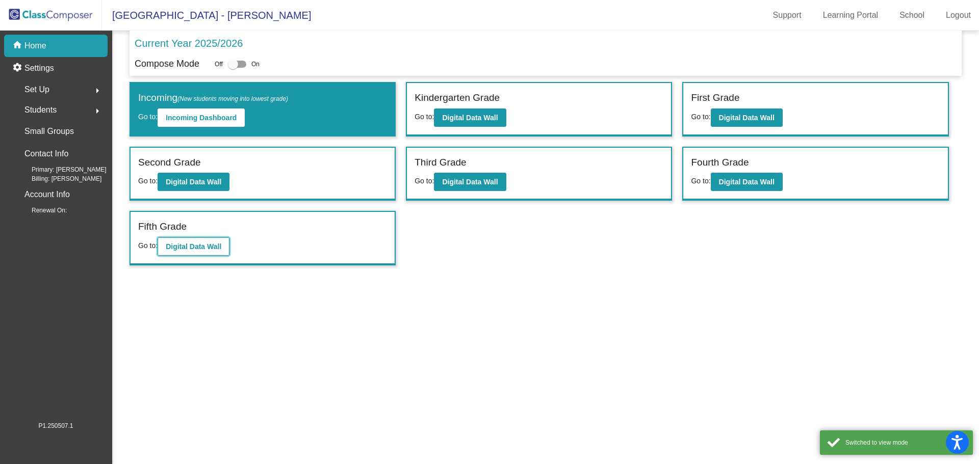
click at [206, 245] on b "Digital Data Wall" at bounding box center [194, 247] width 56 height 8
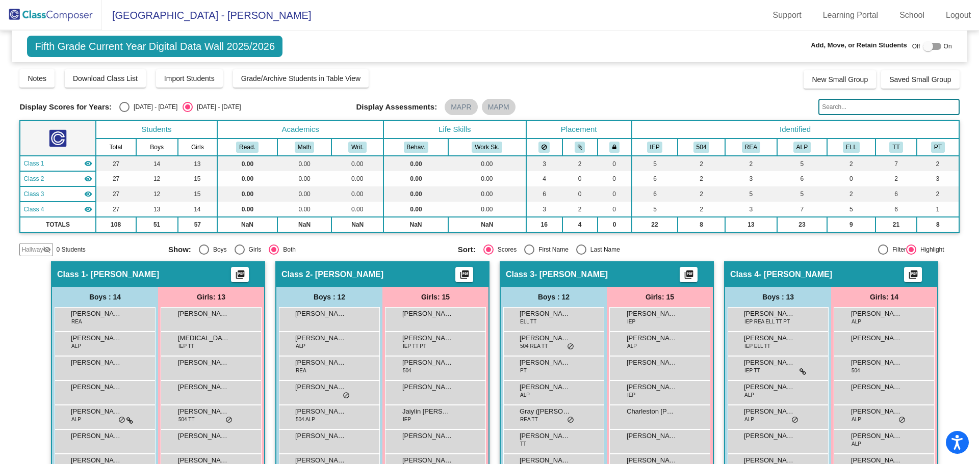
click at [39, 252] on span "Hallway" at bounding box center [31, 249] width 21 height 9
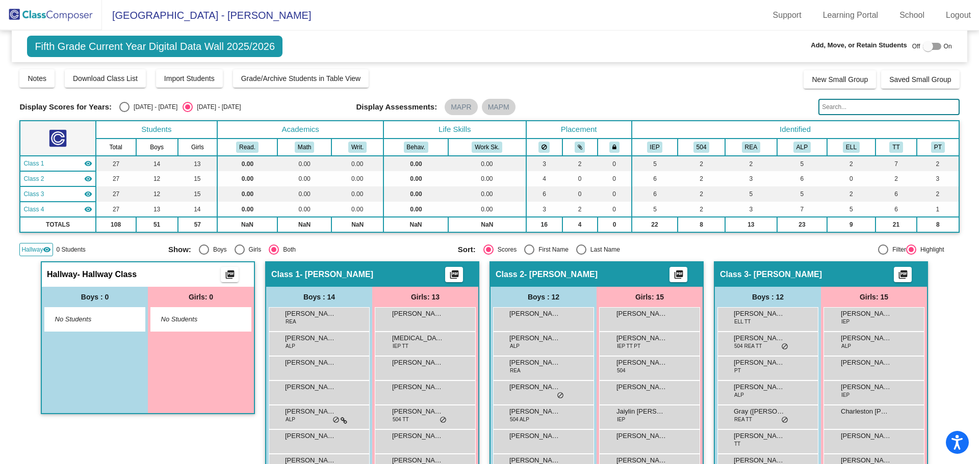
click at [931, 48] on div at bounding box center [932, 46] width 18 height 7
checkbox input "true"
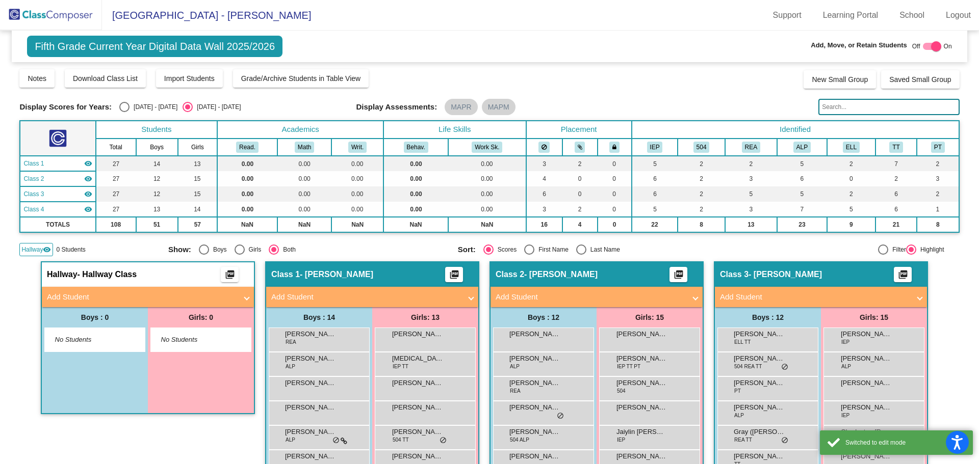
click at [188, 347] on div "No Students" at bounding box center [201, 339] width 100 height 23
click at [118, 295] on mat-panel-title "Add Student" at bounding box center [142, 298] width 190 height 12
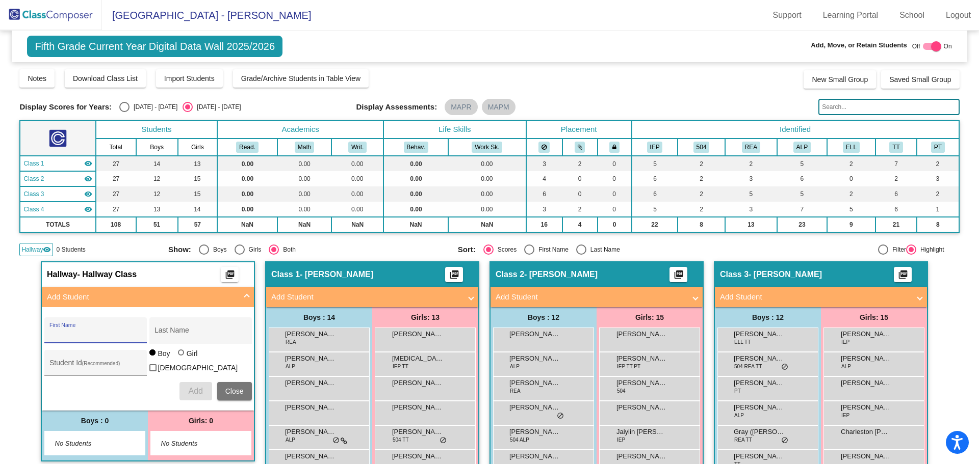
click at [73, 333] on input "First Name" at bounding box center [95, 334] width 92 height 8
type input "Ivory"
type input "Thomas"
click at [190, 359] on div "Girl" at bounding box center [192, 354] width 12 height 10
click at [182, 358] on input "Girl" at bounding box center [181, 358] width 1 height 1
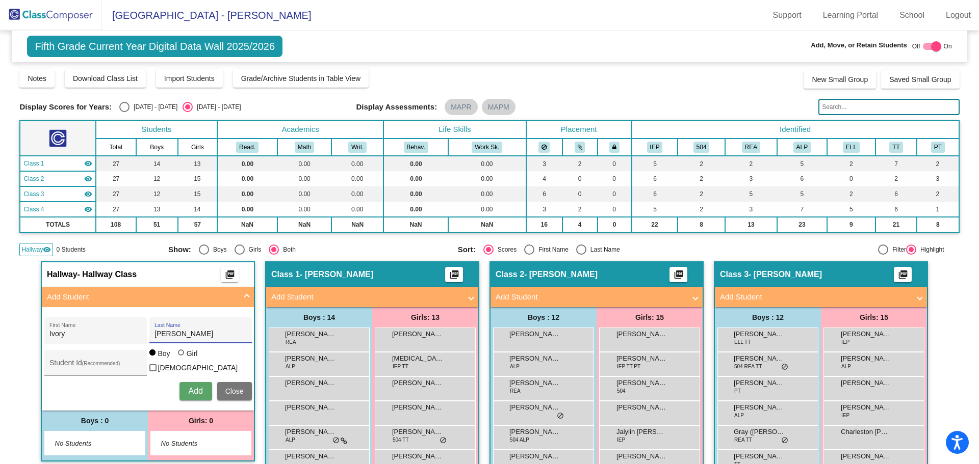
radio input "true"
click at [195, 391] on span "Add" at bounding box center [195, 391] width 14 height 9
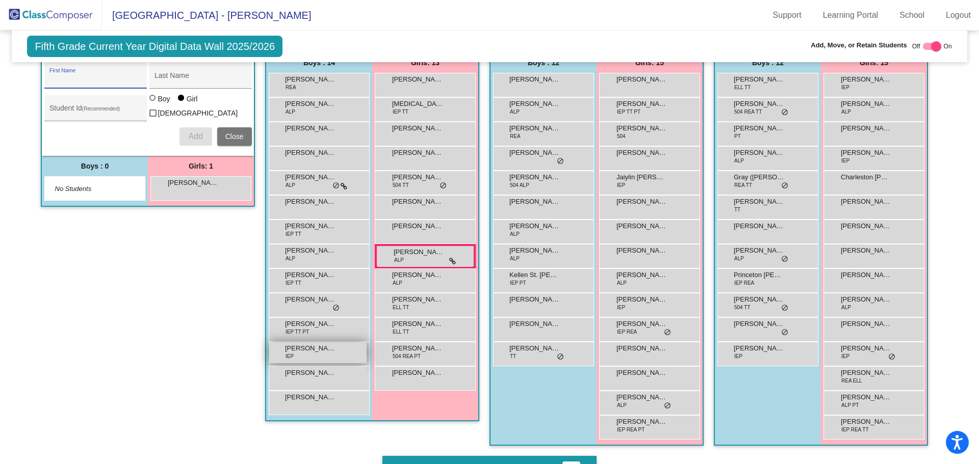
scroll to position [204, 0]
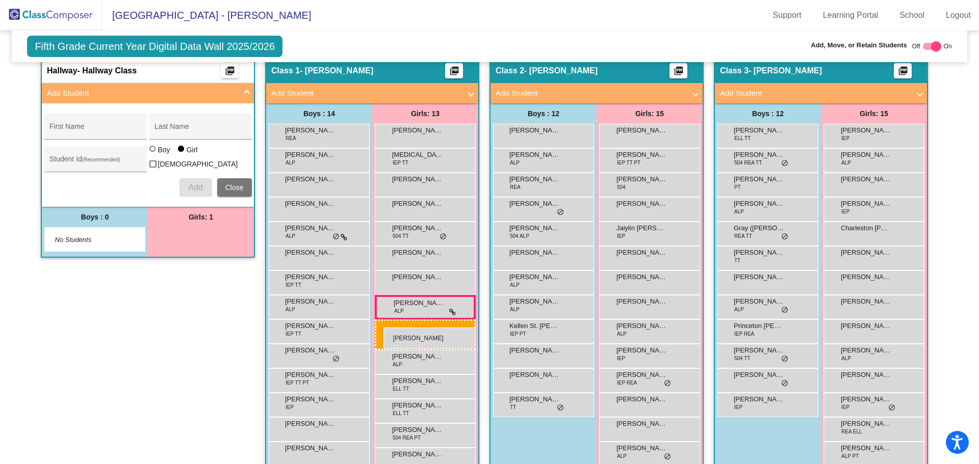
drag, startPoint x: 207, startPoint y: 239, endPoint x: 383, endPoint y: 327, distance: 196.5
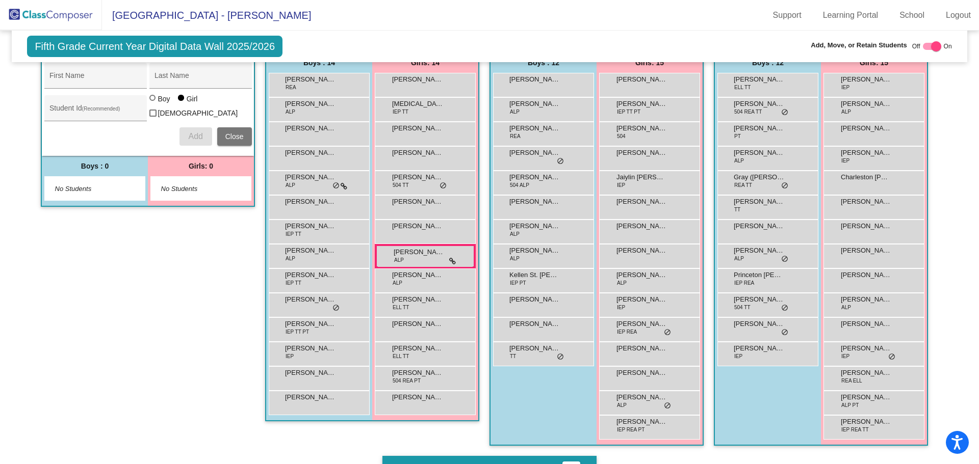
scroll to position [306, 0]
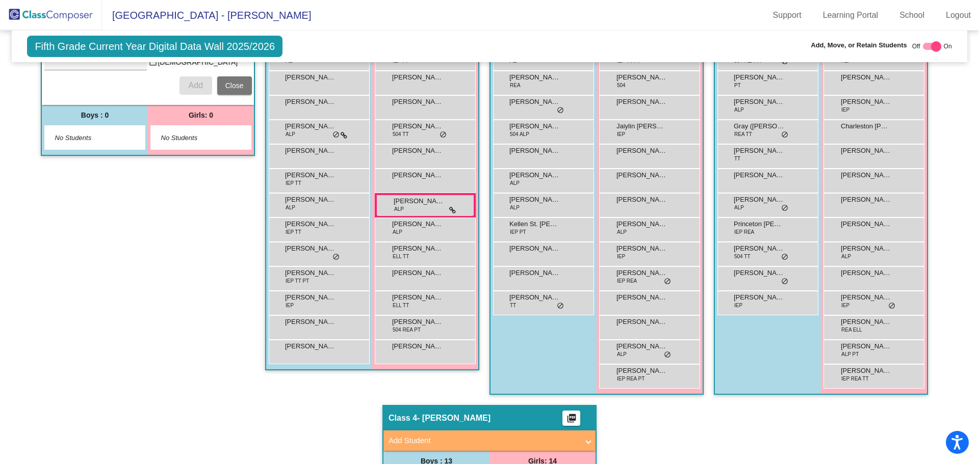
click at [160, 373] on div "Hallway - Hallway Class picture_as_pdf Add Student First Name Last Name Student…" at bounding box center [148, 181] width 214 height 450
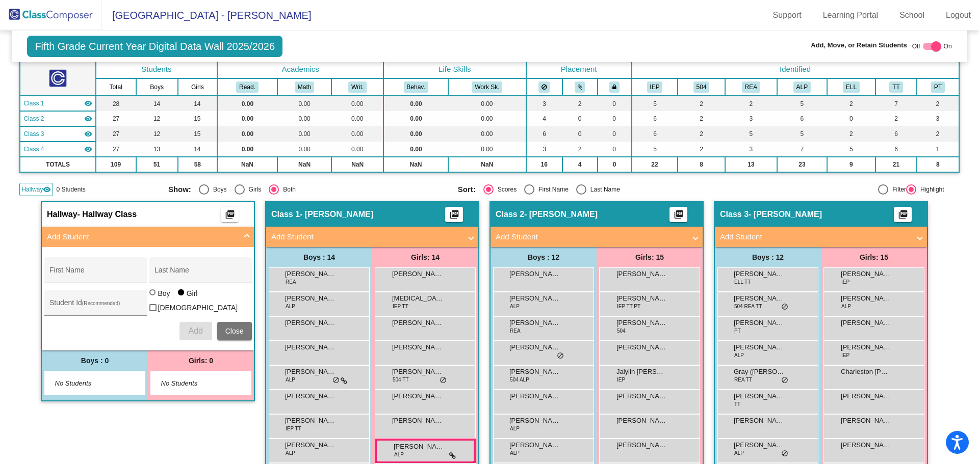
scroll to position [0, 0]
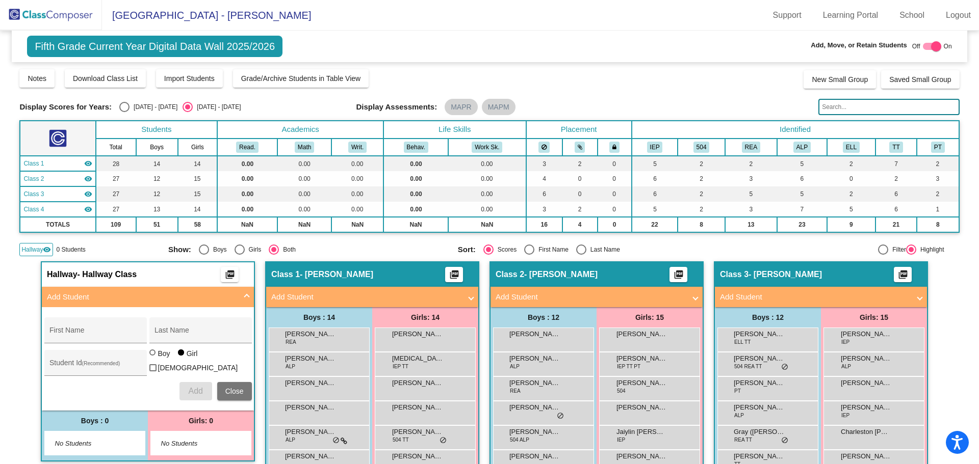
click at [69, 15] on img at bounding box center [51, 15] width 102 height 30
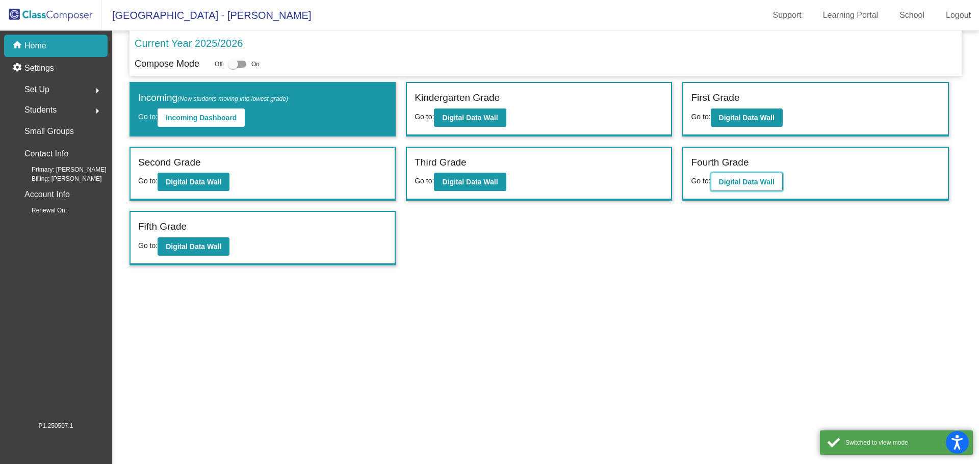
click at [744, 182] on b "Digital Data Wall" at bounding box center [747, 182] width 56 height 8
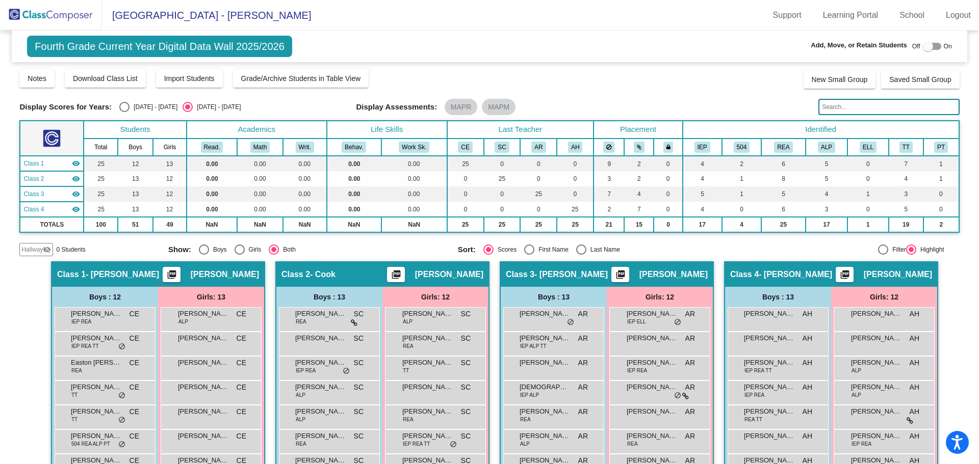
click at [835, 108] on input "text" at bounding box center [888, 107] width 141 height 16
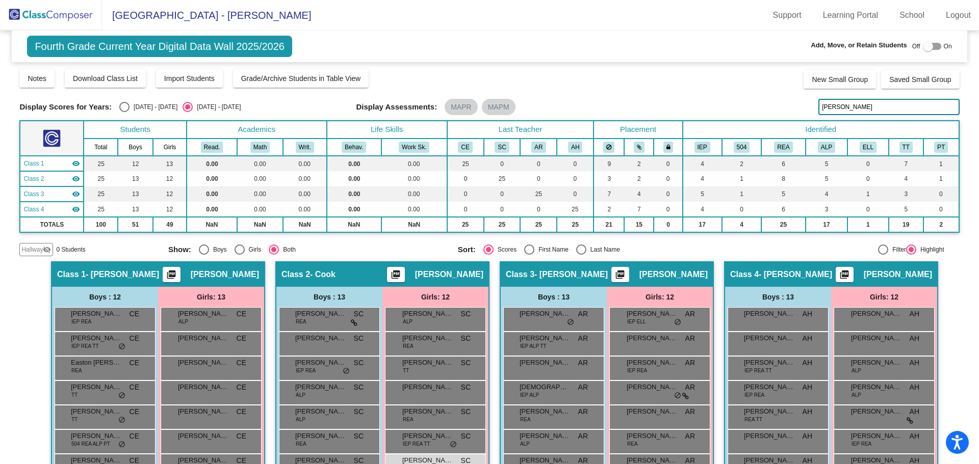
type input "lucyanna"
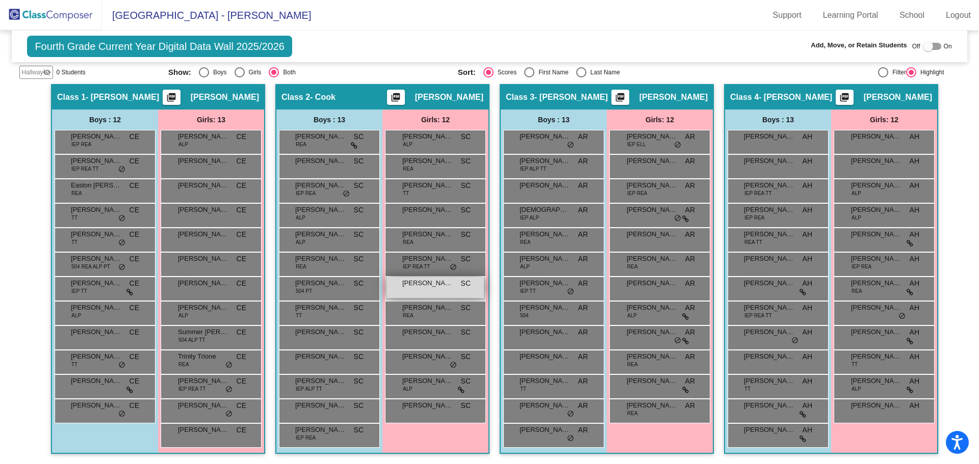
click at [439, 293] on div "Lucyanna Mascarenas SC lock do_not_disturb_alt" at bounding box center [434, 287] width 97 height 21
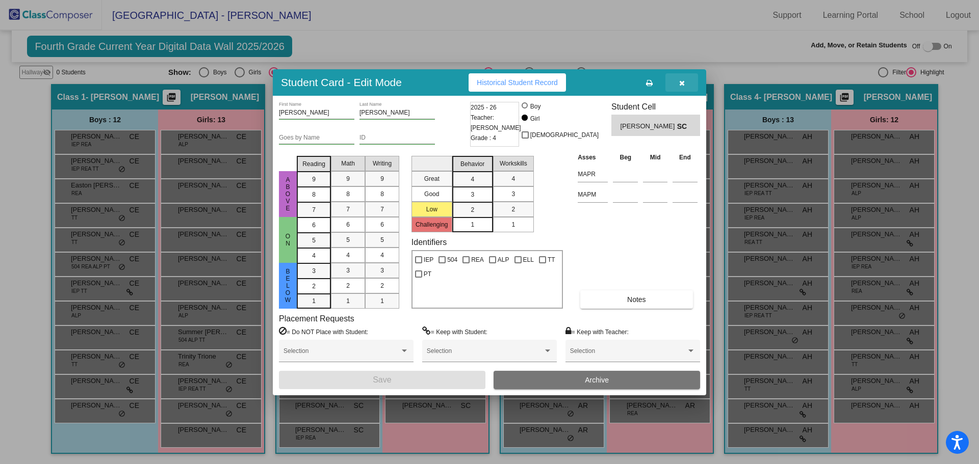
click at [683, 88] on button "button" at bounding box center [681, 82] width 33 height 18
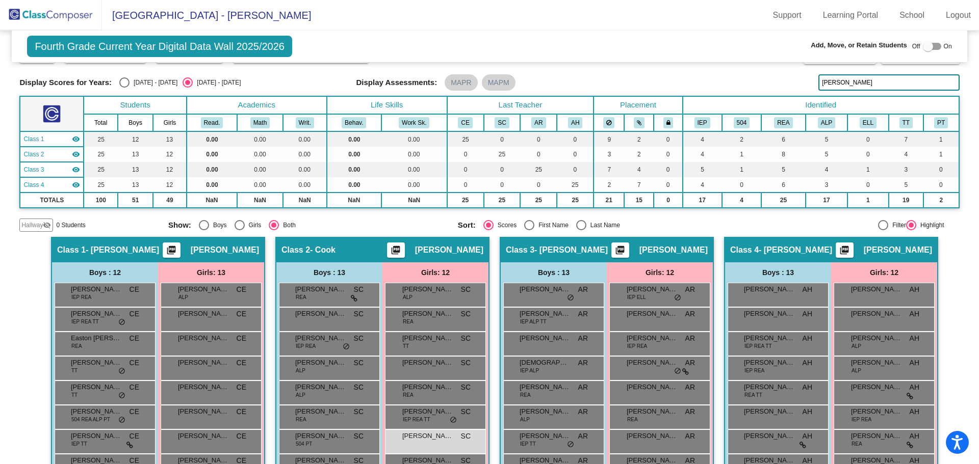
scroll to position [0, 0]
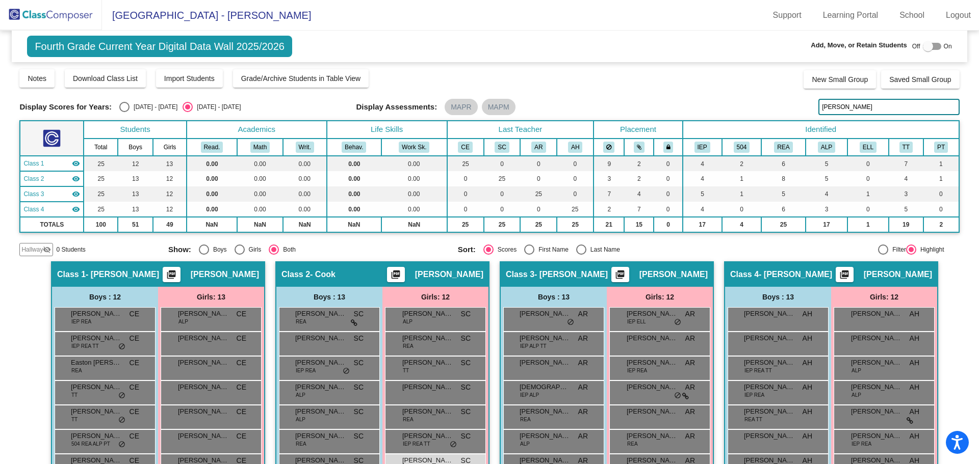
click at [484, 36] on div "Fourth Grade Current Year Digital Data Wall 2025/2026 Add, Move, or Retain Stud…" at bounding box center [489, 47] width 955 height 32
